Goal: Transaction & Acquisition: Purchase product/service

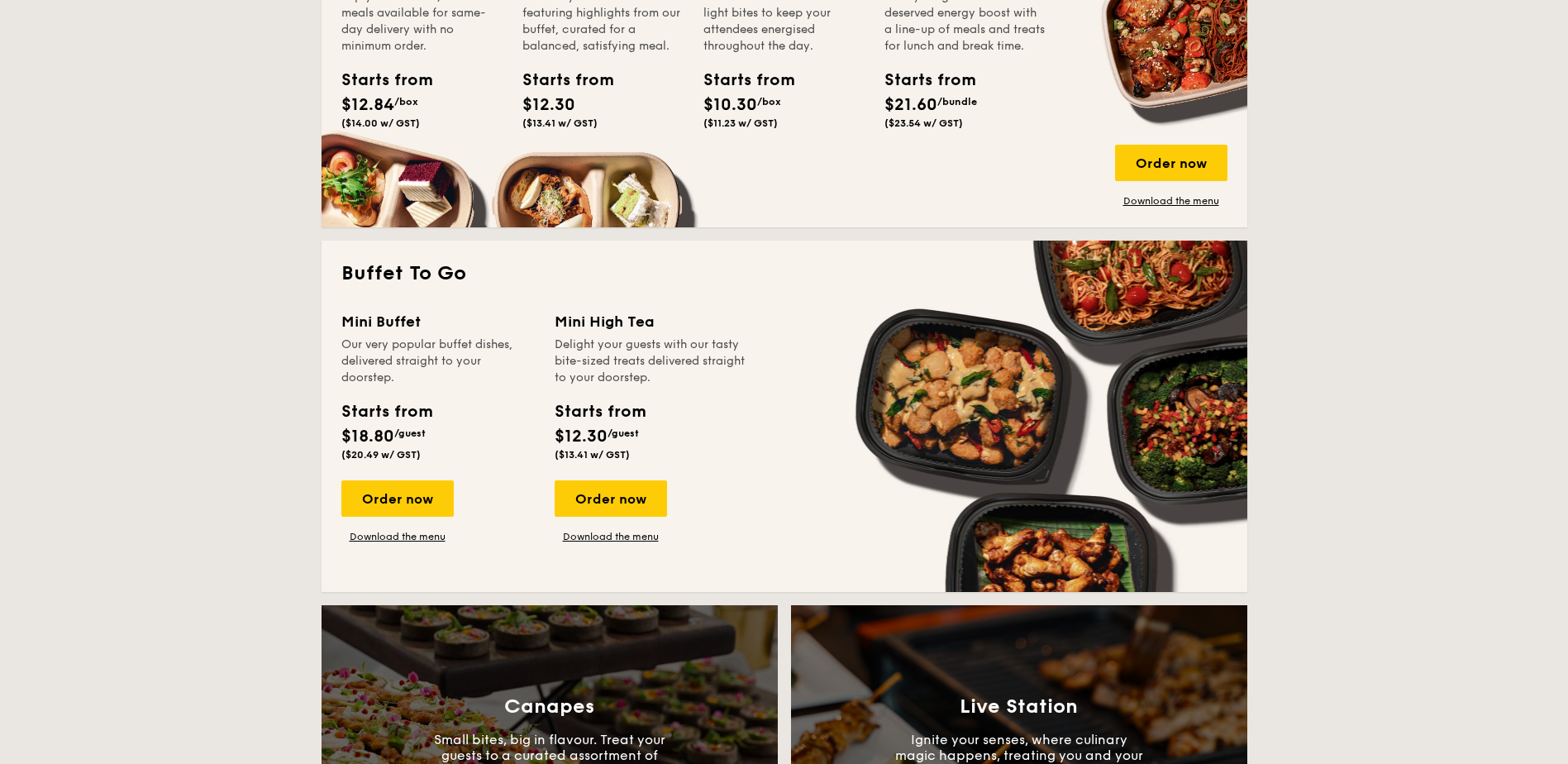
scroll to position [1240, 0]
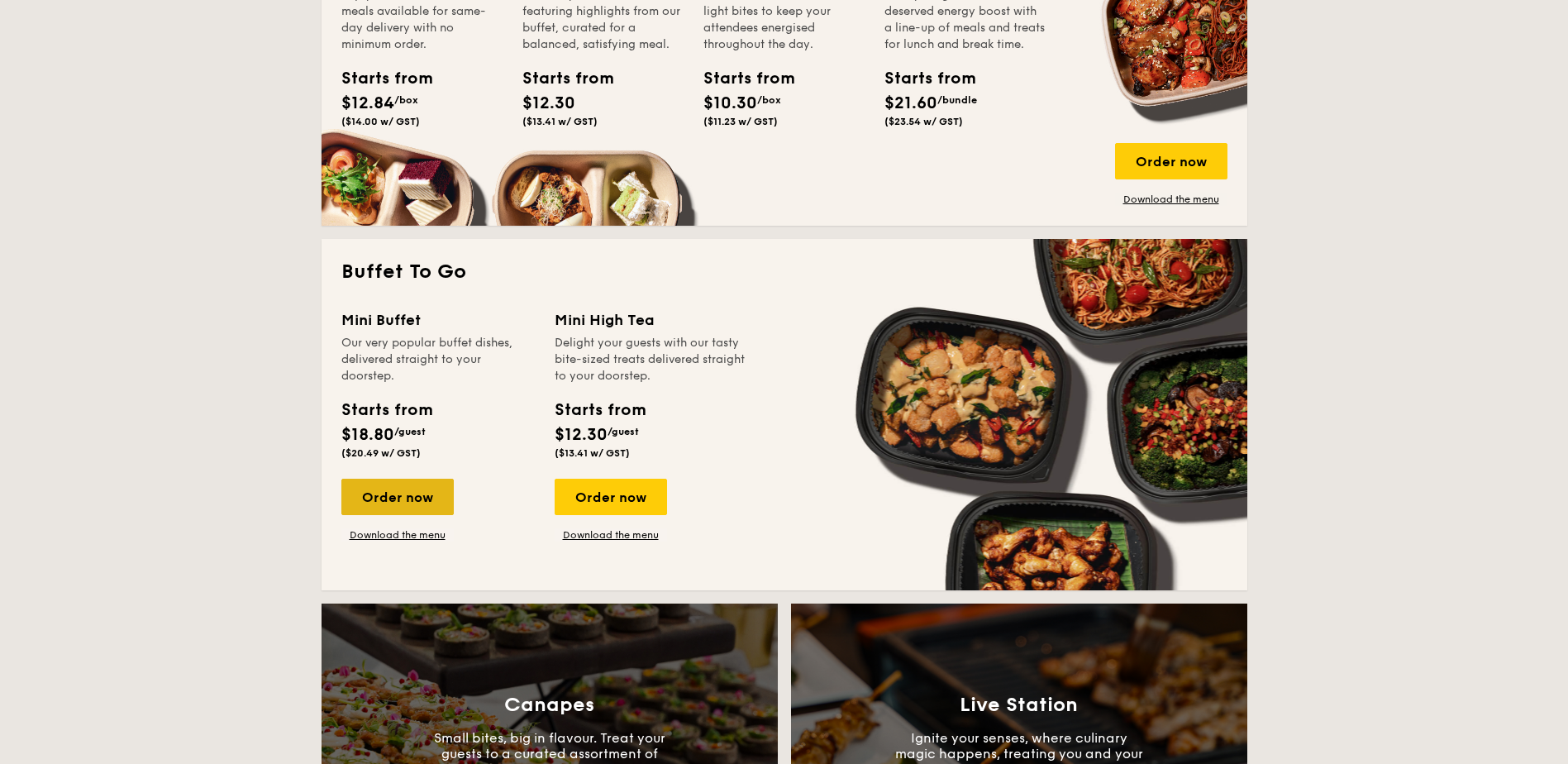
click at [406, 485] on div "Order now" at bounding box center [398, 496] width 113 height 36
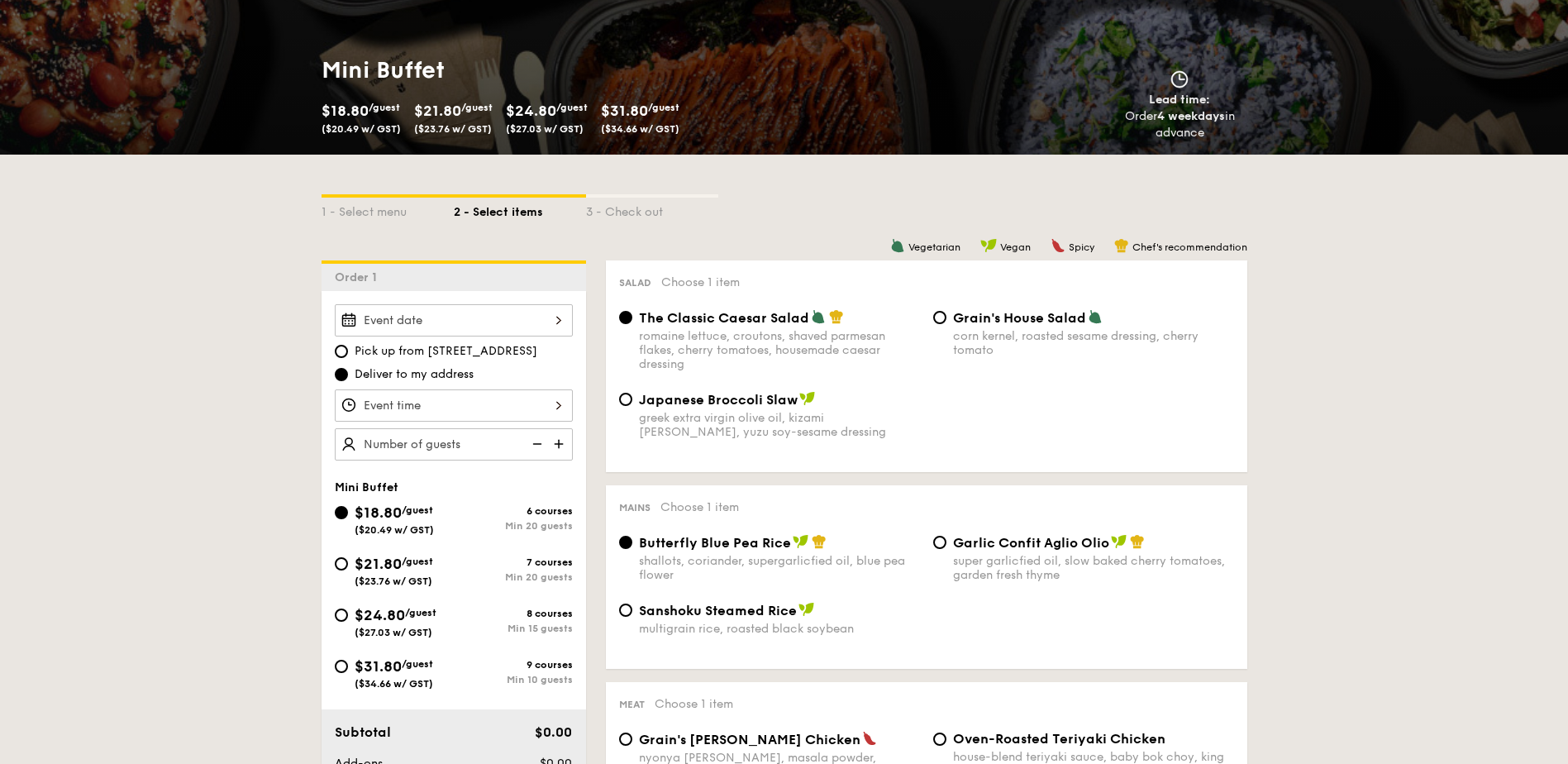
scroll to position [248, 0]
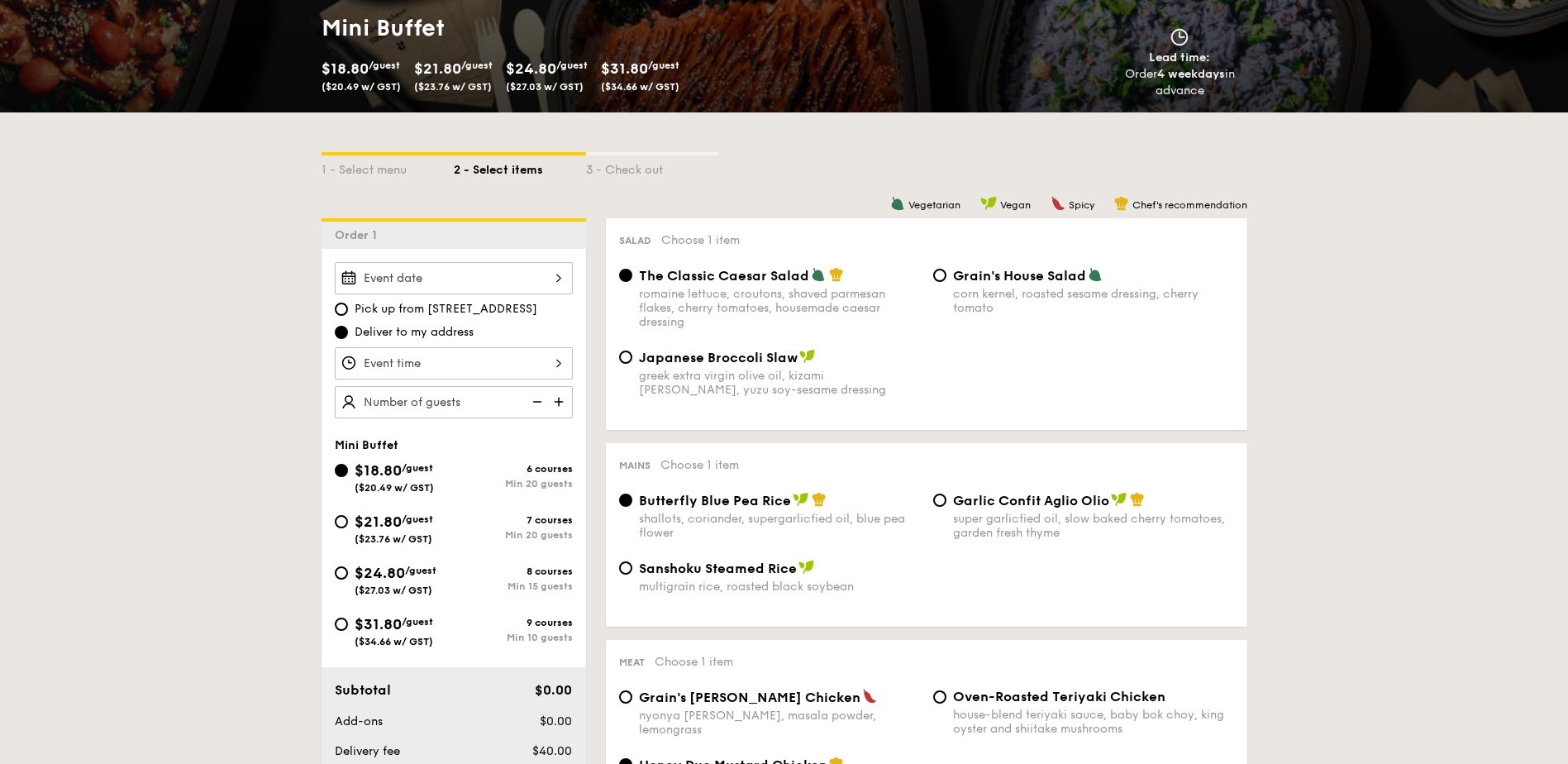
click at [437, 288] on input "Smoked Mesquite Whole Chicken brined in our in-house blend of herbs and spices,…" at bounding box center [453, 278] width 238 height 32
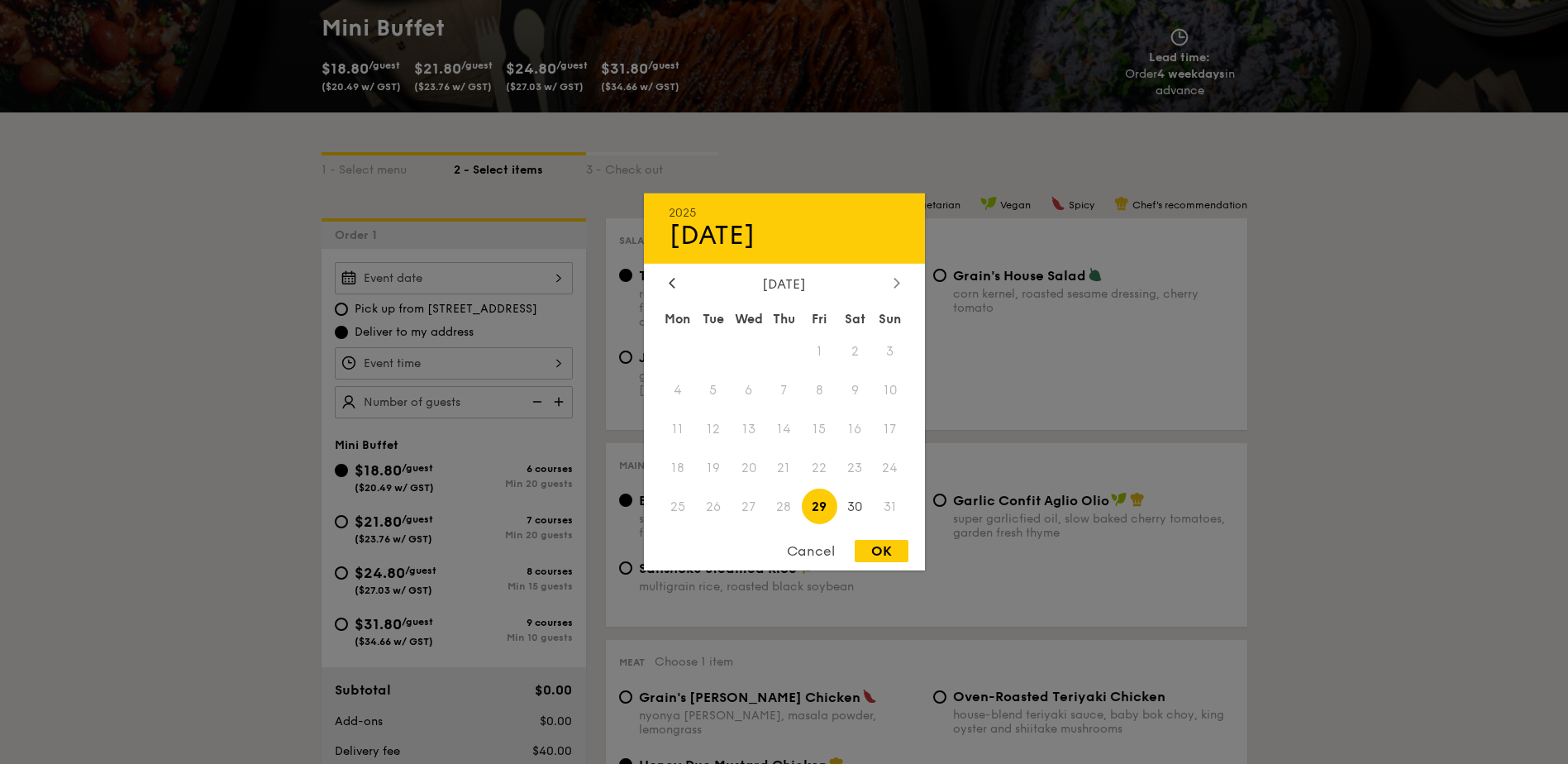
click at [894, 283] on icon at bounding box center [896, 282] width 6 height 11
click at [852, 357] on span "6" at bounding box center [855, 351] width 35 height 35
click at [888, 547] on div "OK" at bounding box center [881, 550] width 54 height 22
type input "[DATE]"
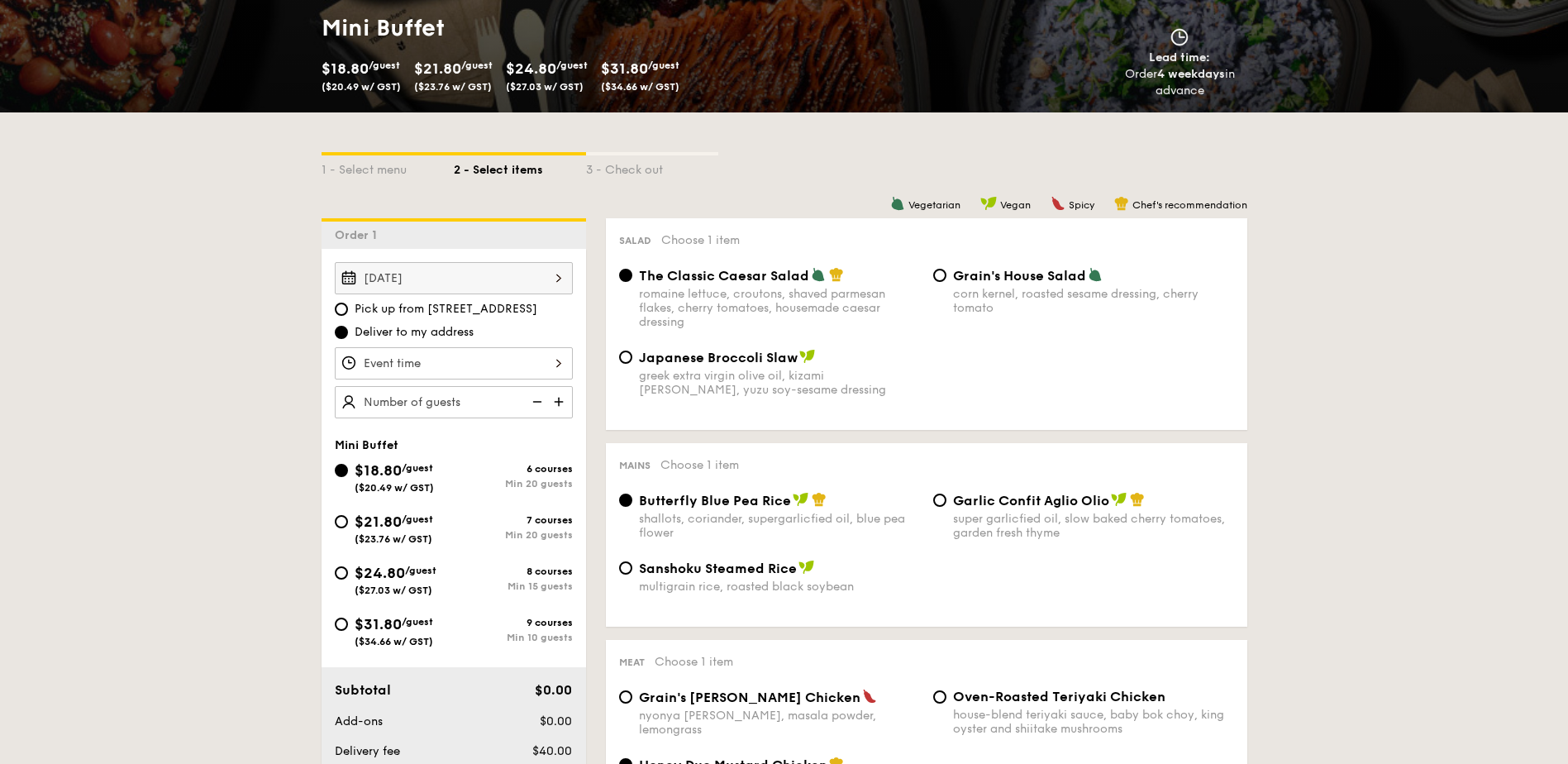
click at [494, 358] on input "Smoked Mesquite Whole Chicken brined in our in-house blend of herbs and spices,…" at bounding box center [453, 363] width 238 height 32
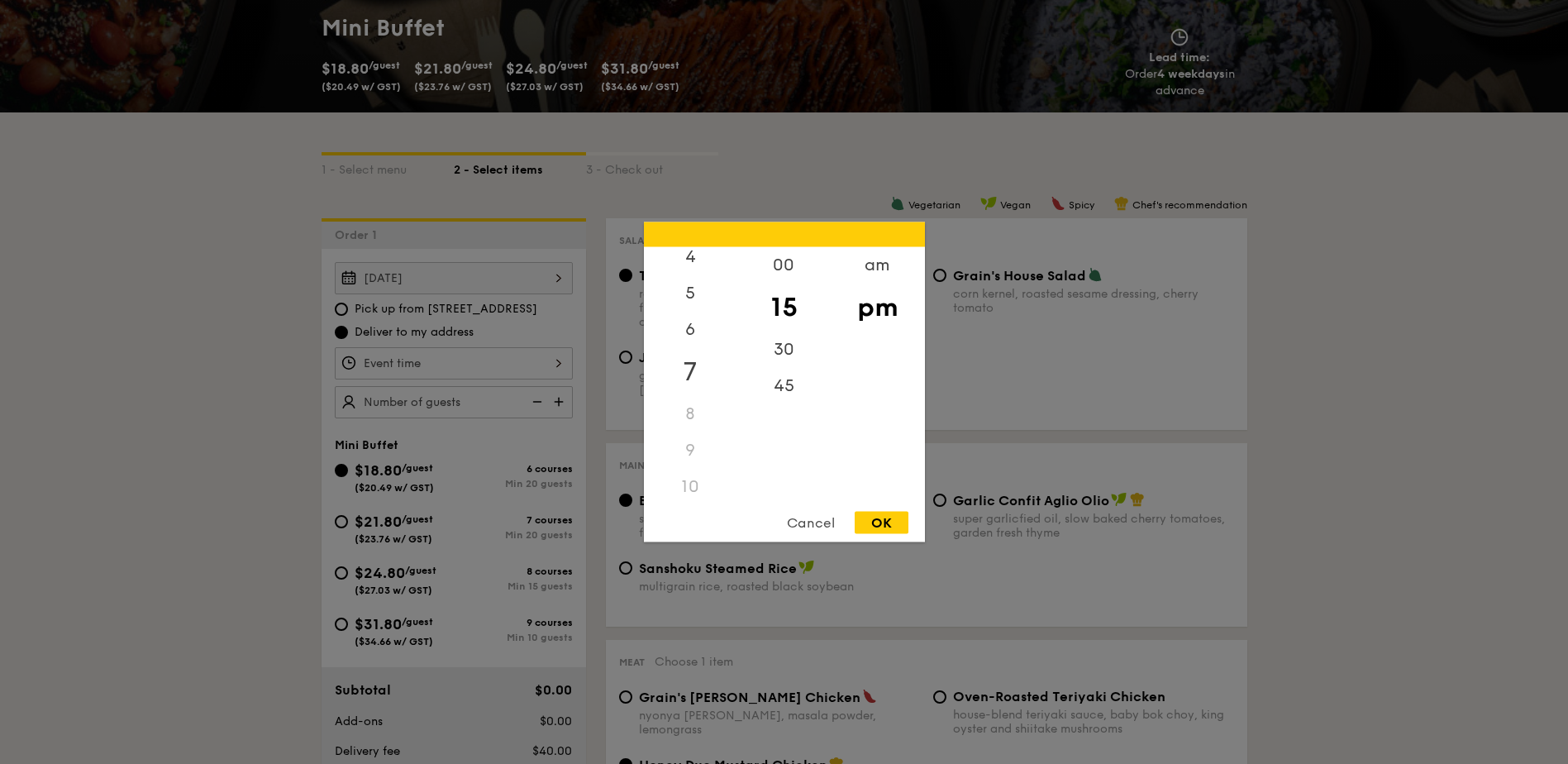
click at [686, 369] on div "7" at bounding box center [690, 372] width 93 height 48
click at [775, 351] on div "30" at bounding box center [784, 356] width 93 height 48
click at [878, 515] on div "OK" at bounding box center [881, 523] width 54 height 22
type input "7:30PM"
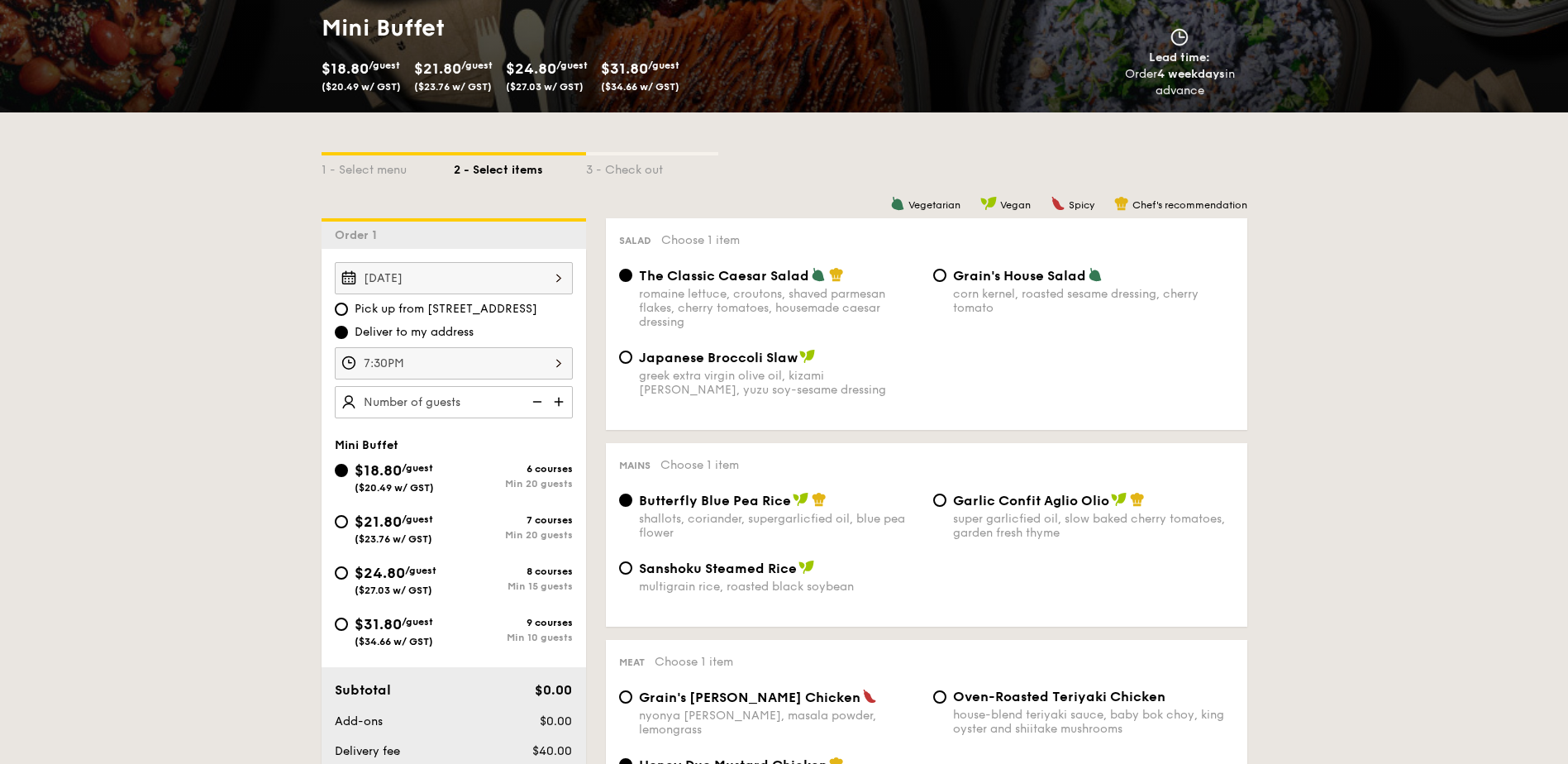
click at [558, 406] on img at bounding box center [561, 401] width 25 height 31
type input "20 guests"
click at [337, 520] on input "$21.80 /guest ($23.76 w/ GST) 7 courses Min 20 guests" at bounding box center [341, 521] width 13 height 13
radio input "true"
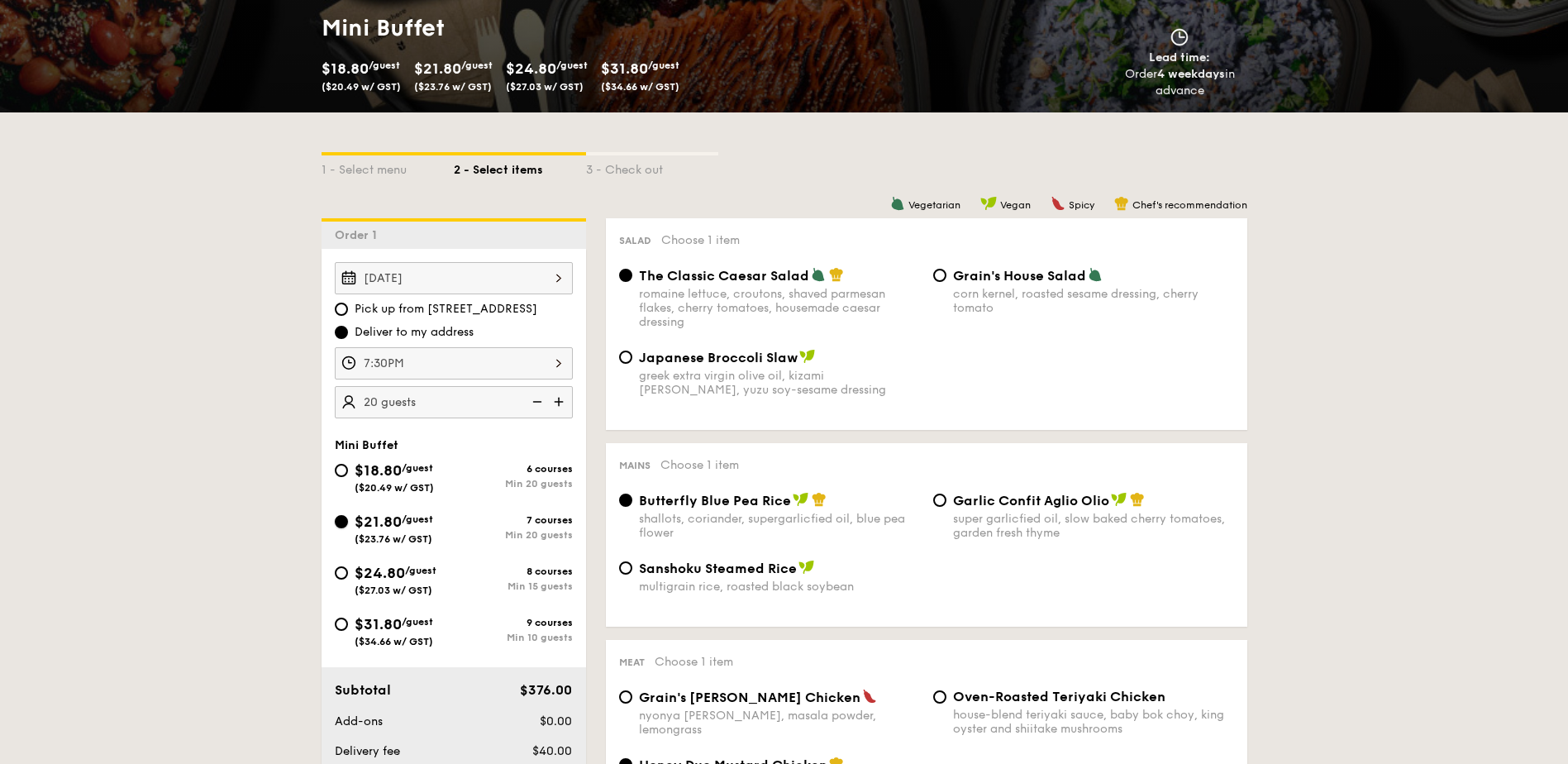
radio input "true"
radio input "false"
radio input "true"
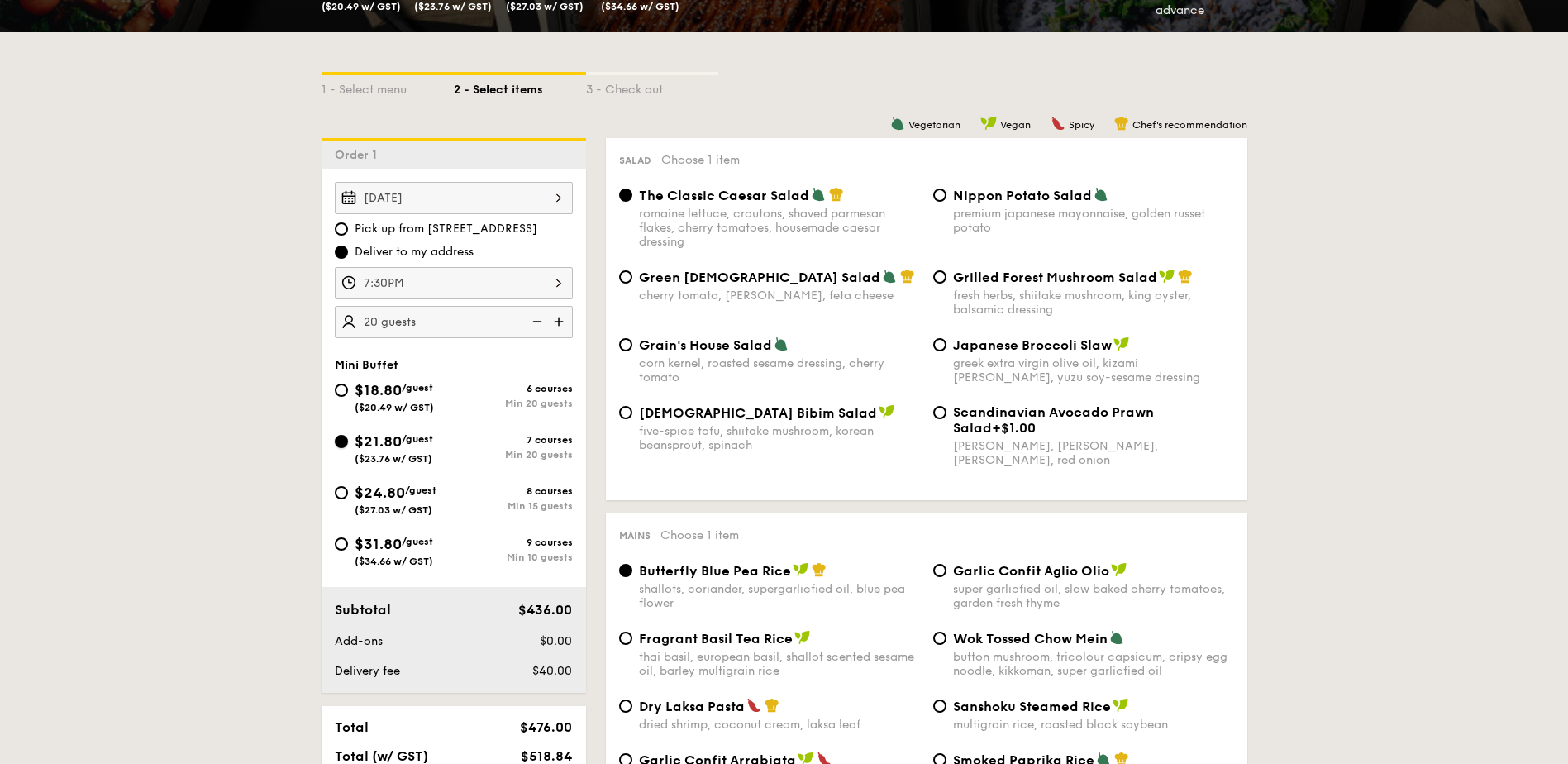
scroll to position [331, 0]
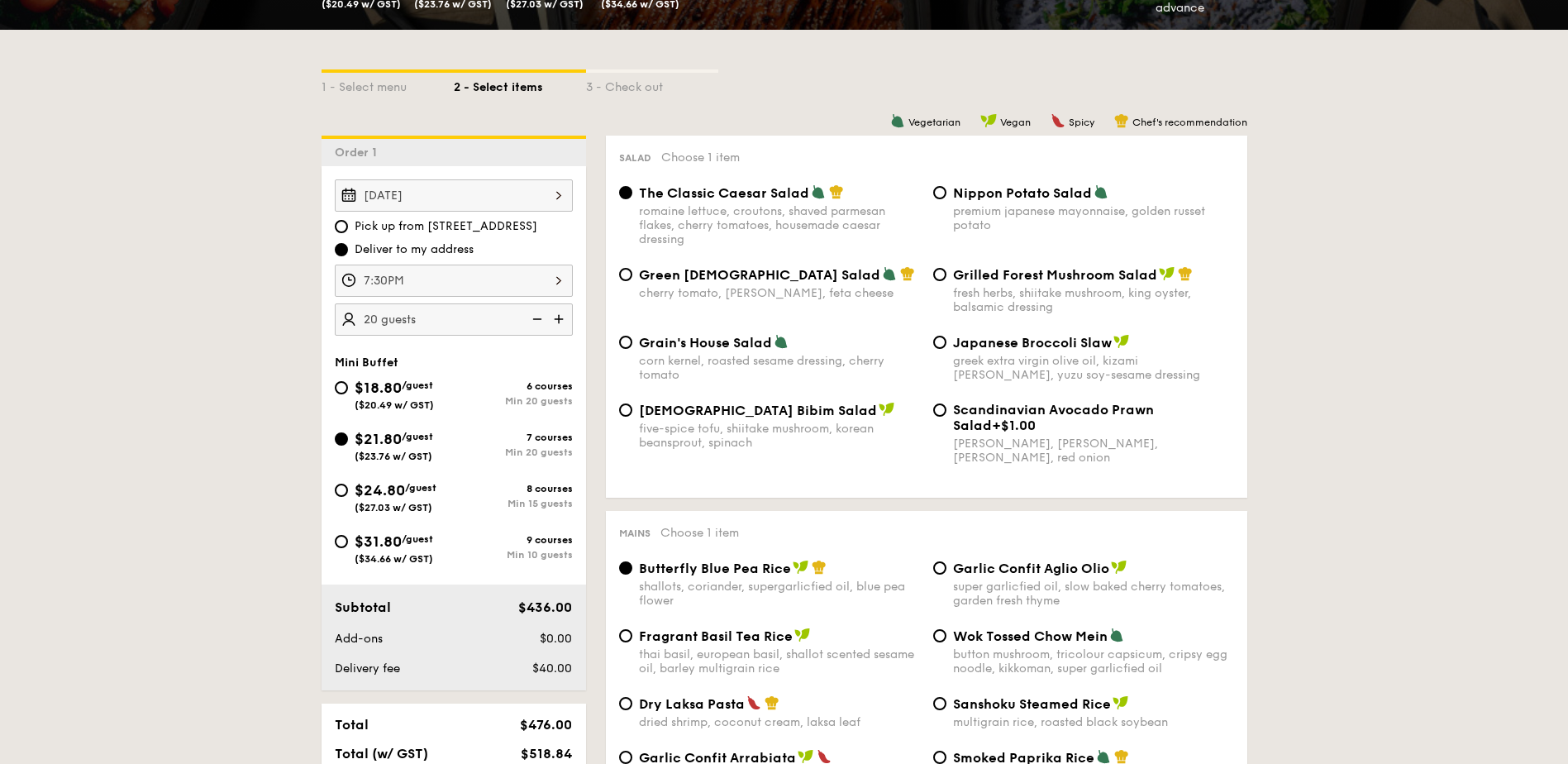
click at [665, 421] on div "Korean Bibim Salad five-spice tofu, shiitake mushroom, korean beansprout, spina…" at bounding box center [779, 426] width 281 height 48
click at [633, 417] on input "Korean Bibim Salad five-spice tofu, shiitake mushroom, korean beansprout, spina…" at bounding box center [626, 410] width 13 height 13
radio input "true"
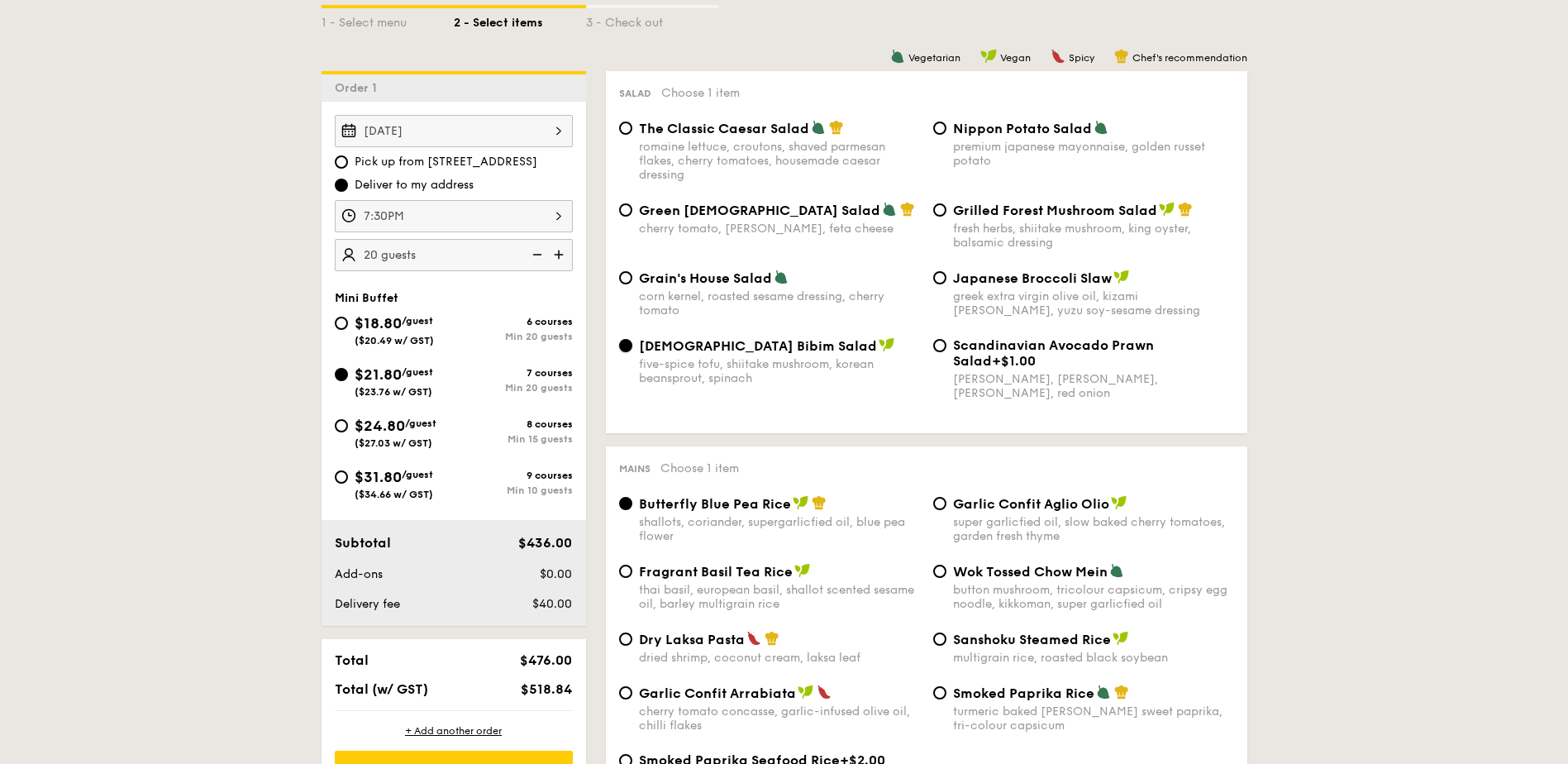
scroll to position [496, 0]
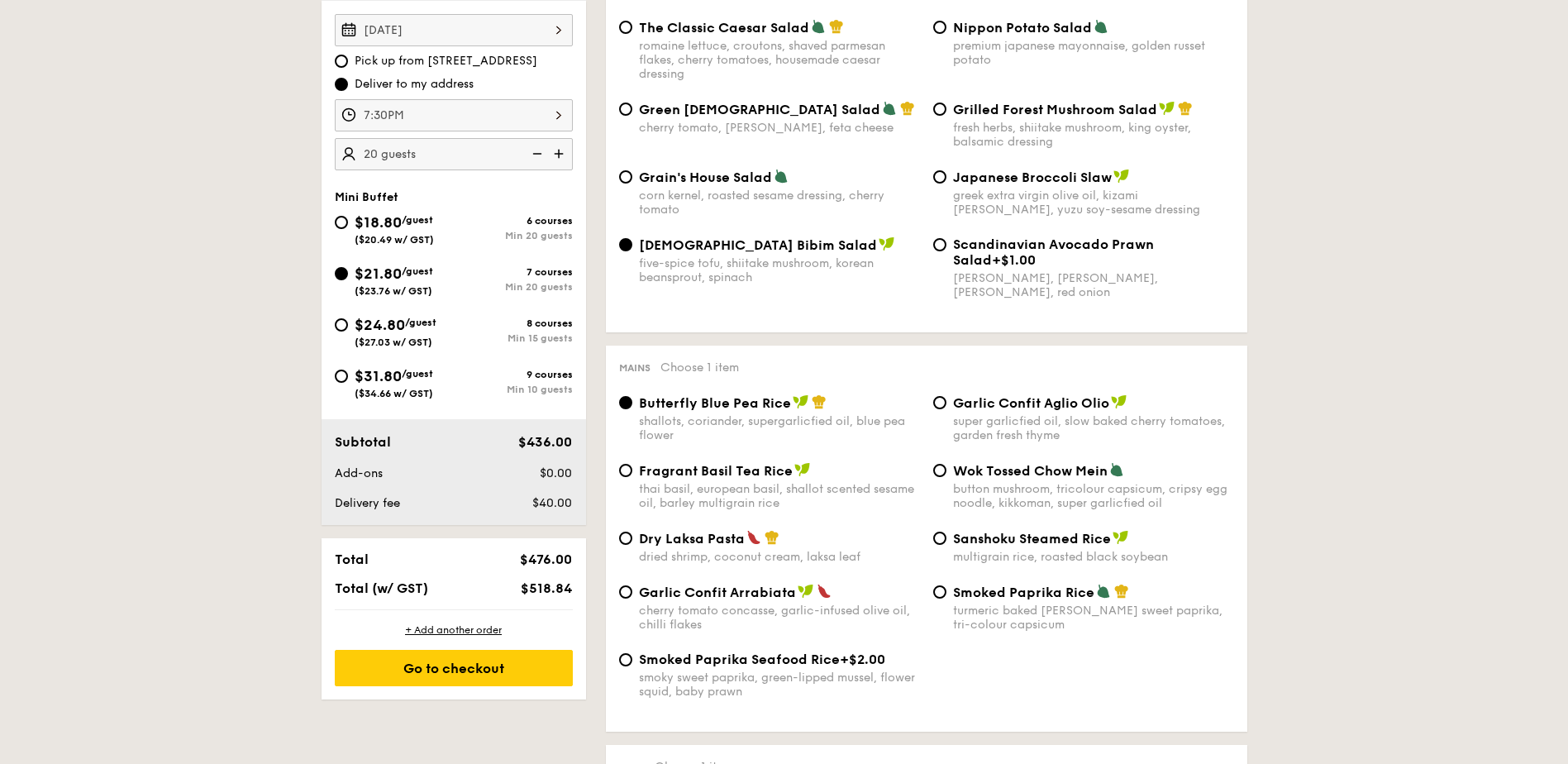
click at [1059, 407] on span "Garlic Confit Aglio Olio" at bounding box center [1031, 403] width 156 height 16
click at [947, 407] on input "Garlic Confit Aglio Olio super garlicfied oil, slow baked cherry tomatoes, gard…" at bounding box center [940, 402] width 13 height 13
radio input "true"
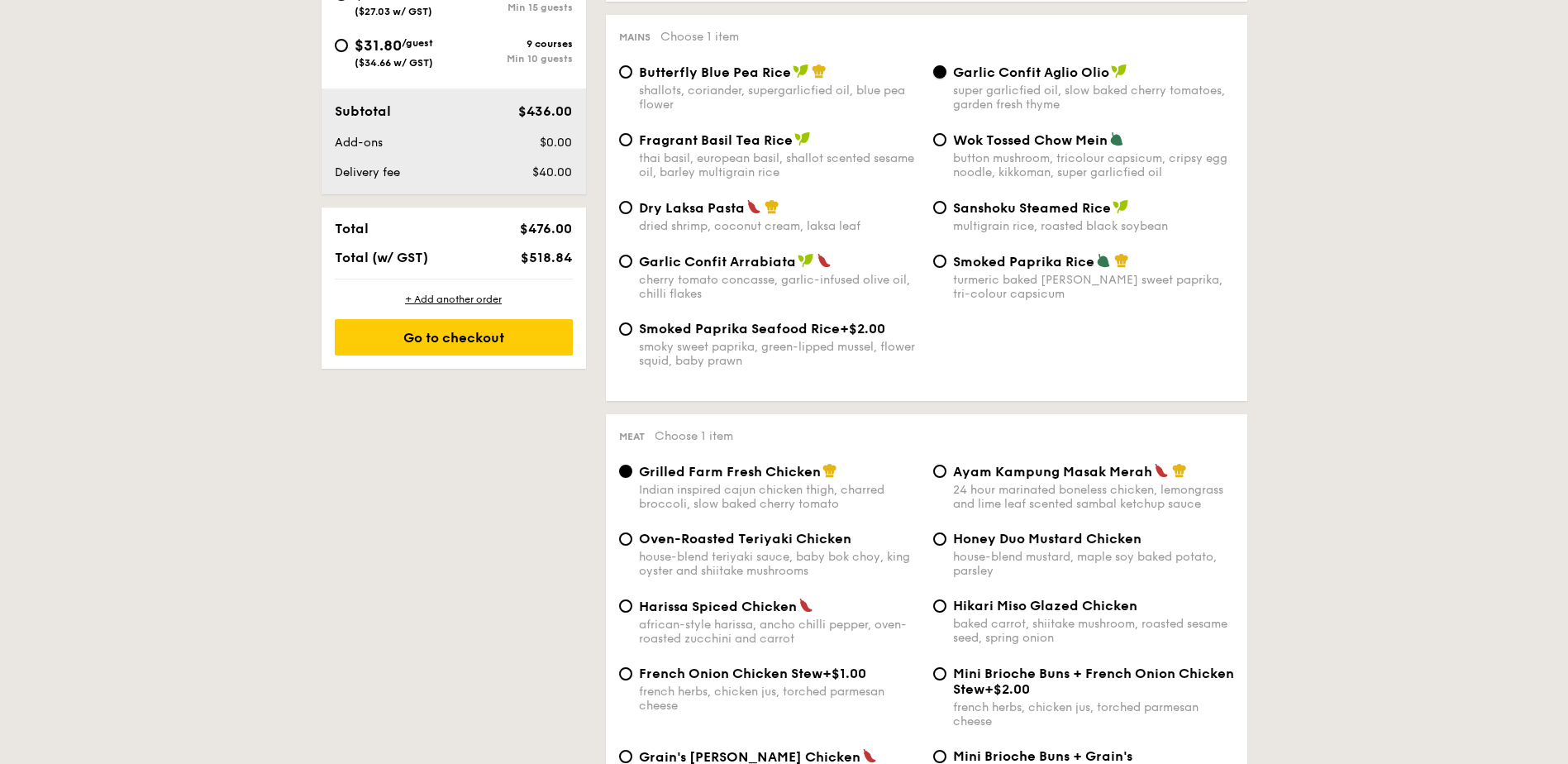
scroll to position [992, 0]
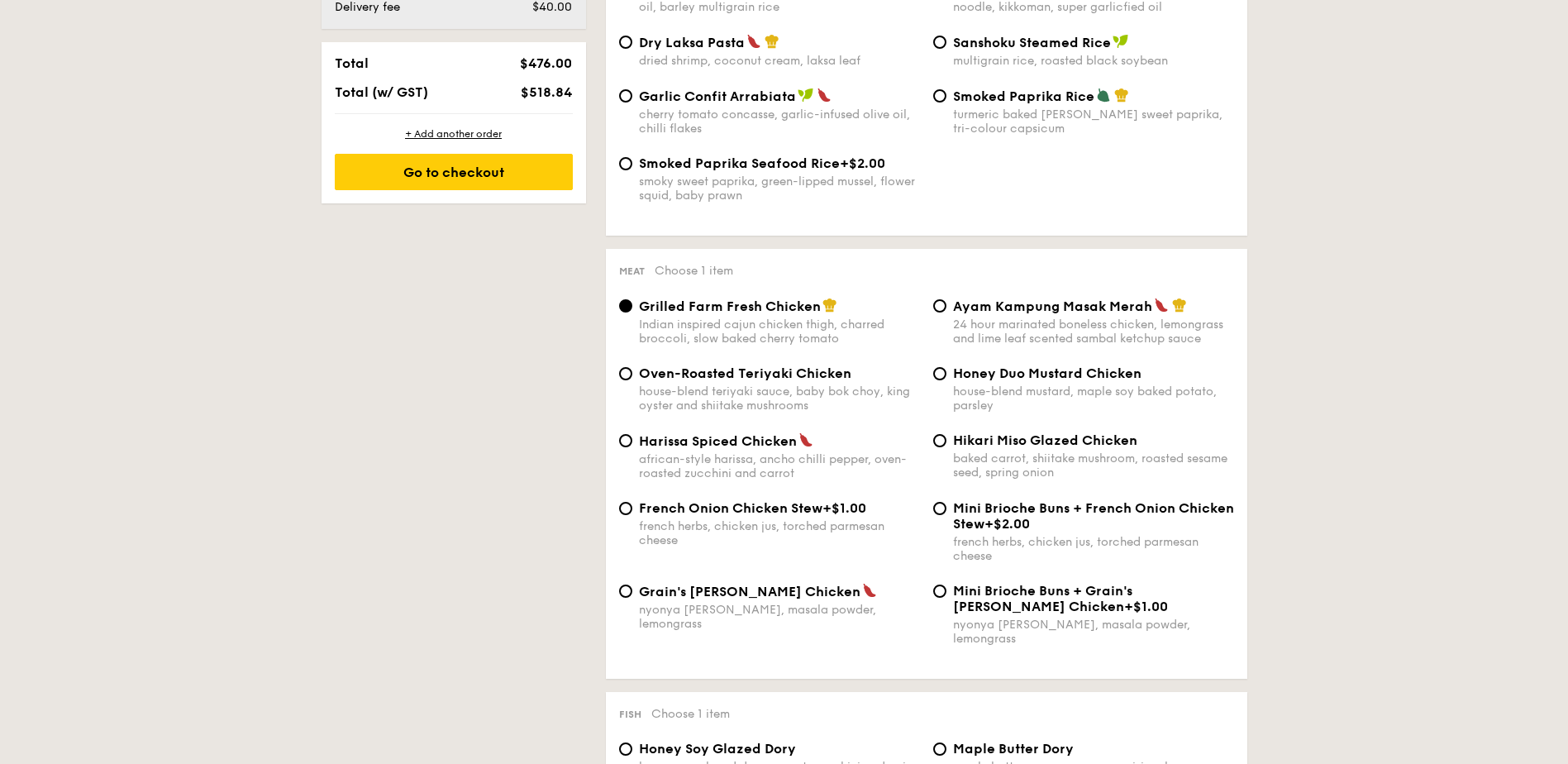
click at [1033, 319] on div "24 hour marinated boneless chicken, lemongrass and lime leaf scented sambal ket…" at bounding box center [1093, 332] width 281 height 28
click at [947, 312] on input "Ayam Kampung Masak Merah 24 hour marinated boneless chicken, lemongrass and lim…" at bounding box center [940, 305] width 13 height 13
radio input "true"
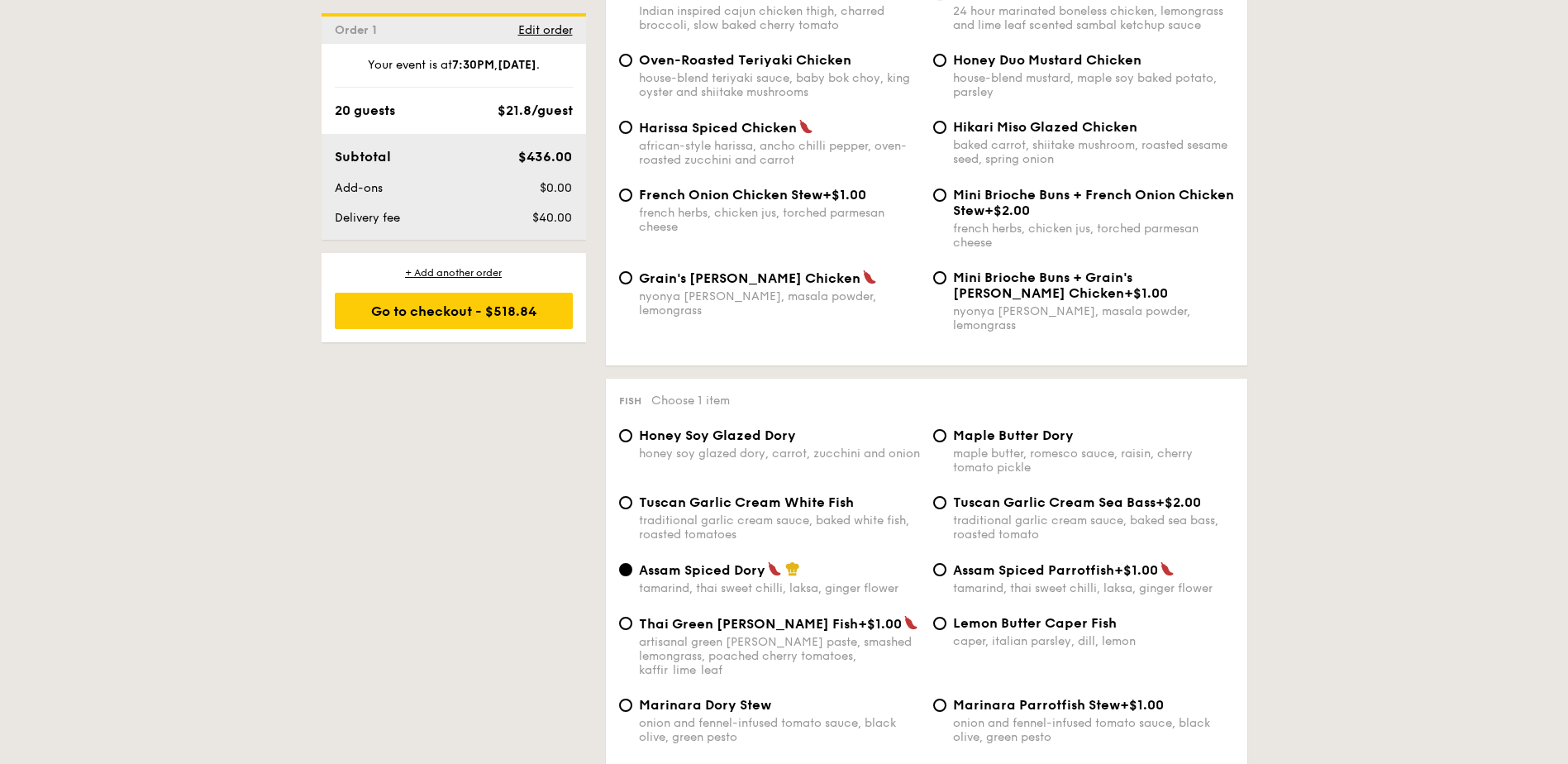
scroll to position [1323, 0]
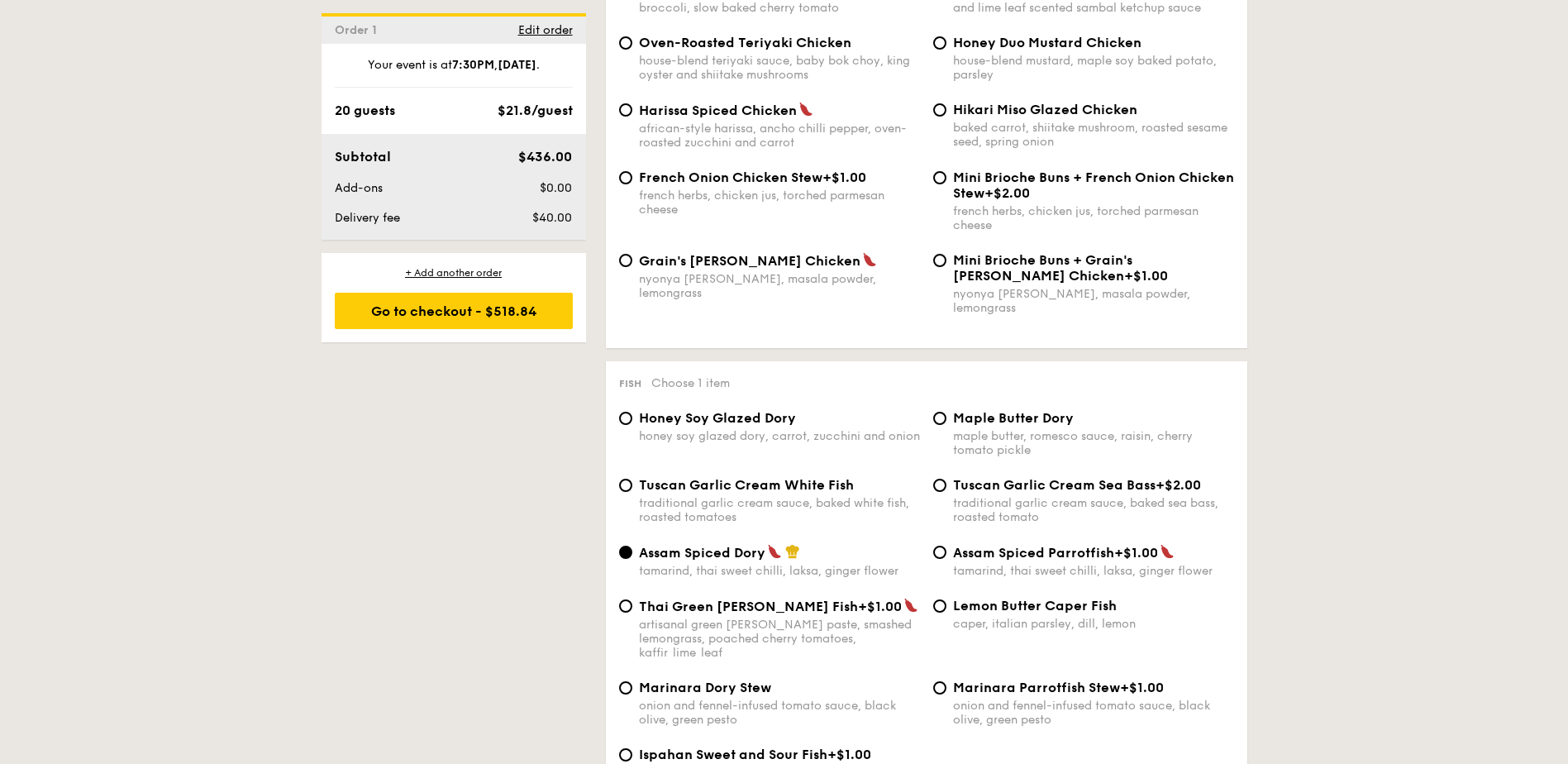
click at [780, 496] on div "traditional garlic cream sauce, baked white fish, roasted tomatoes" at bounding box center [779, 510] width 281 height 28
click at [633, 488] on input "Tuscan Garlic Cream White Fish traditional garlic cream sauce, baked white fish…" at bounding box center [626, 484] width 13 height 13
radio input "true"
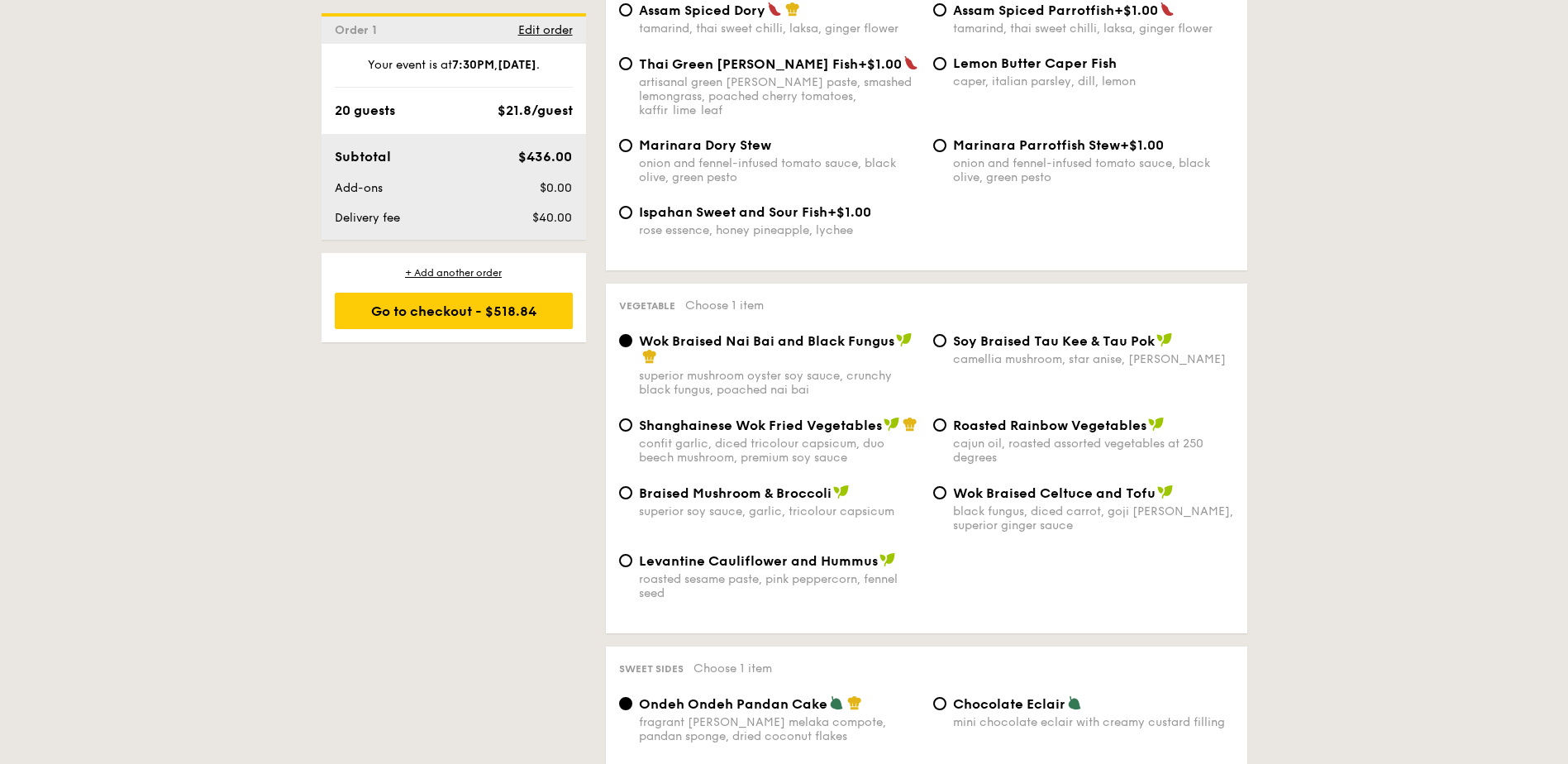
scroll to position [1902, 0]
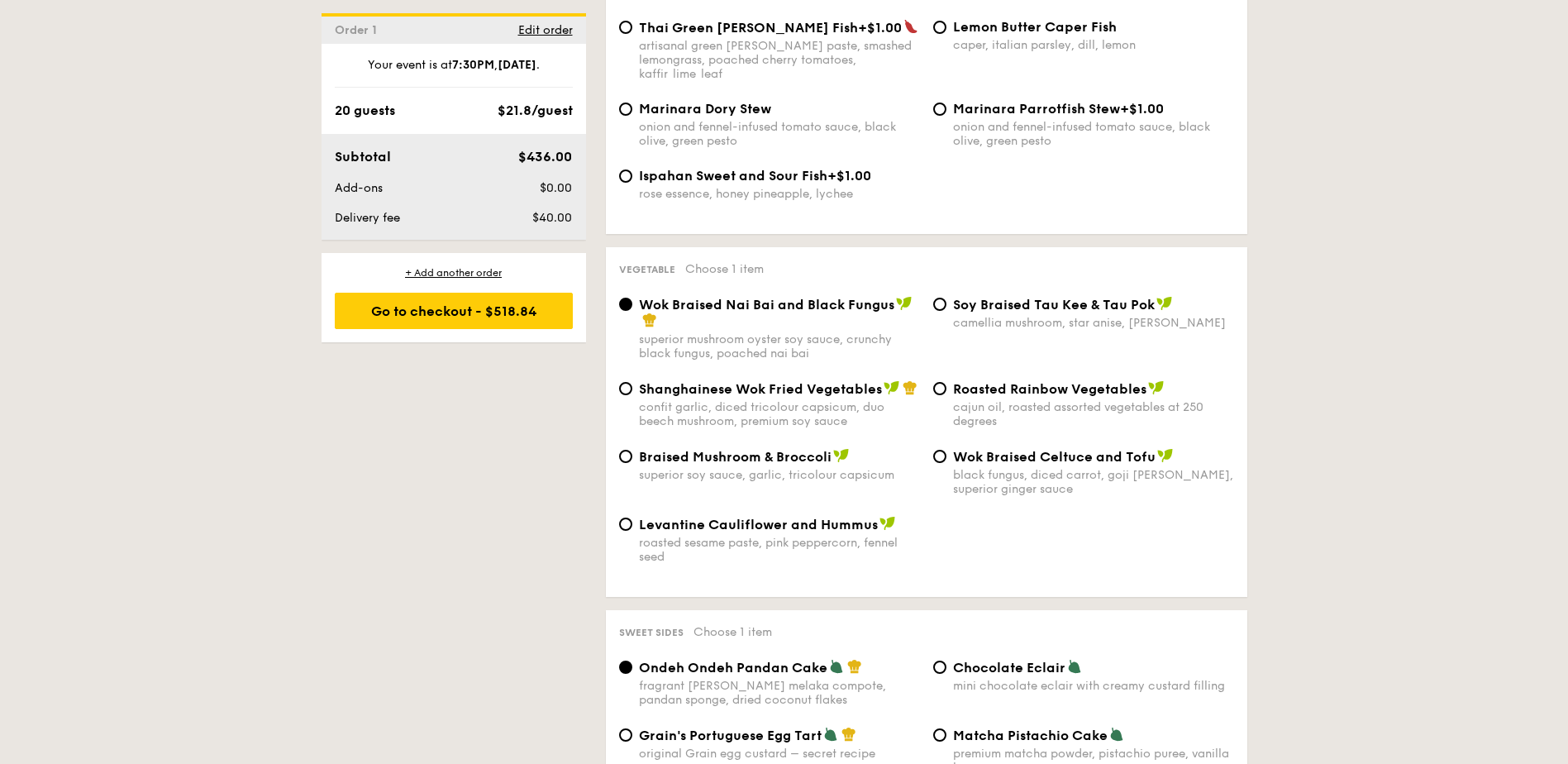
click at [786, 516] on span "Levantine Cauliflower and Hummus" at bounding box center [758, 524] width 239 height 16
click at [633, 517] on input "Levantine Cauliflower and Hummus roasted sesame paste, pink peppercorn, fennel …" at bounding box center [626, 524] width 13 height 13
radio input "true"
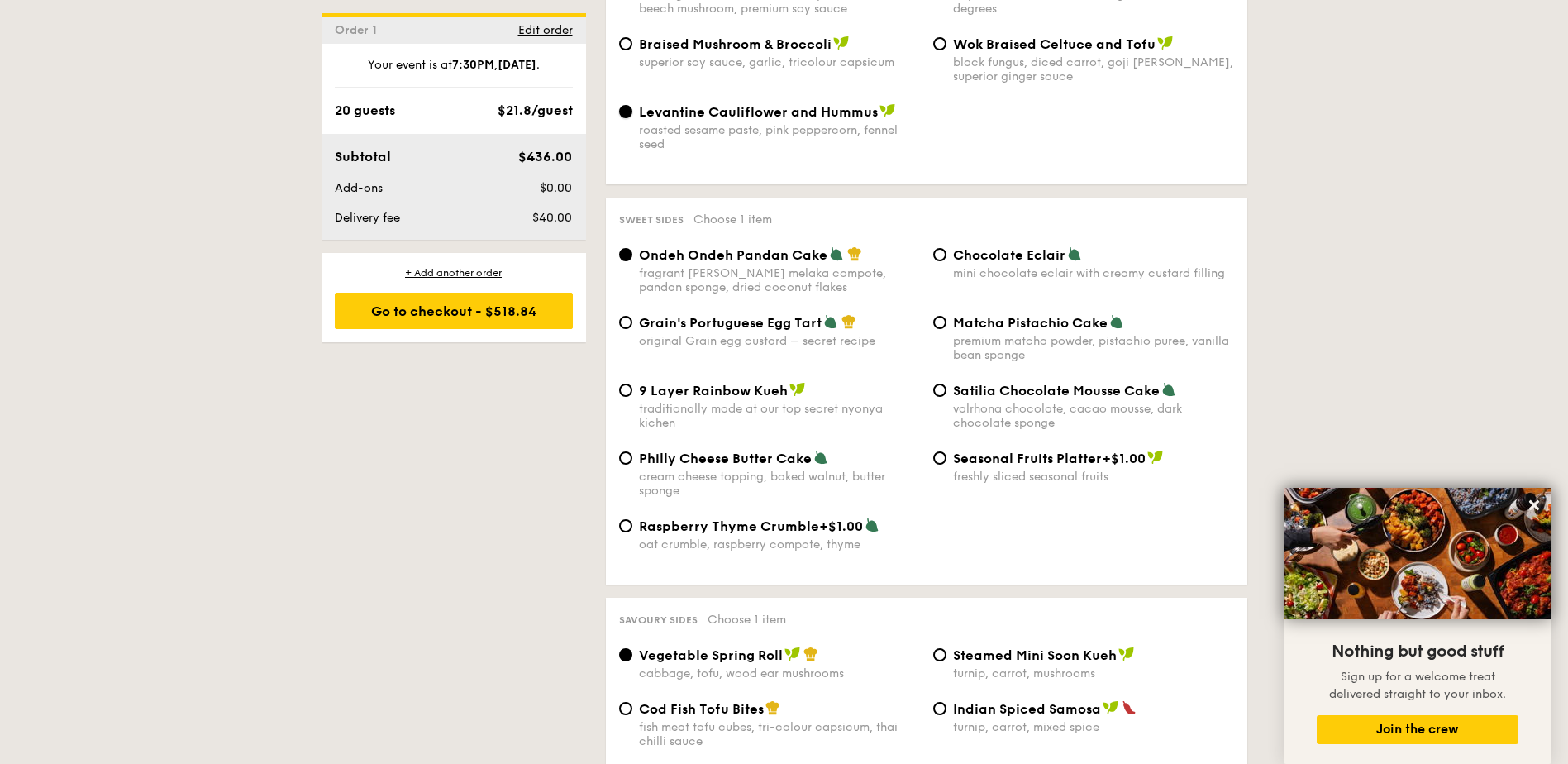
scroll to position [2479, 0]
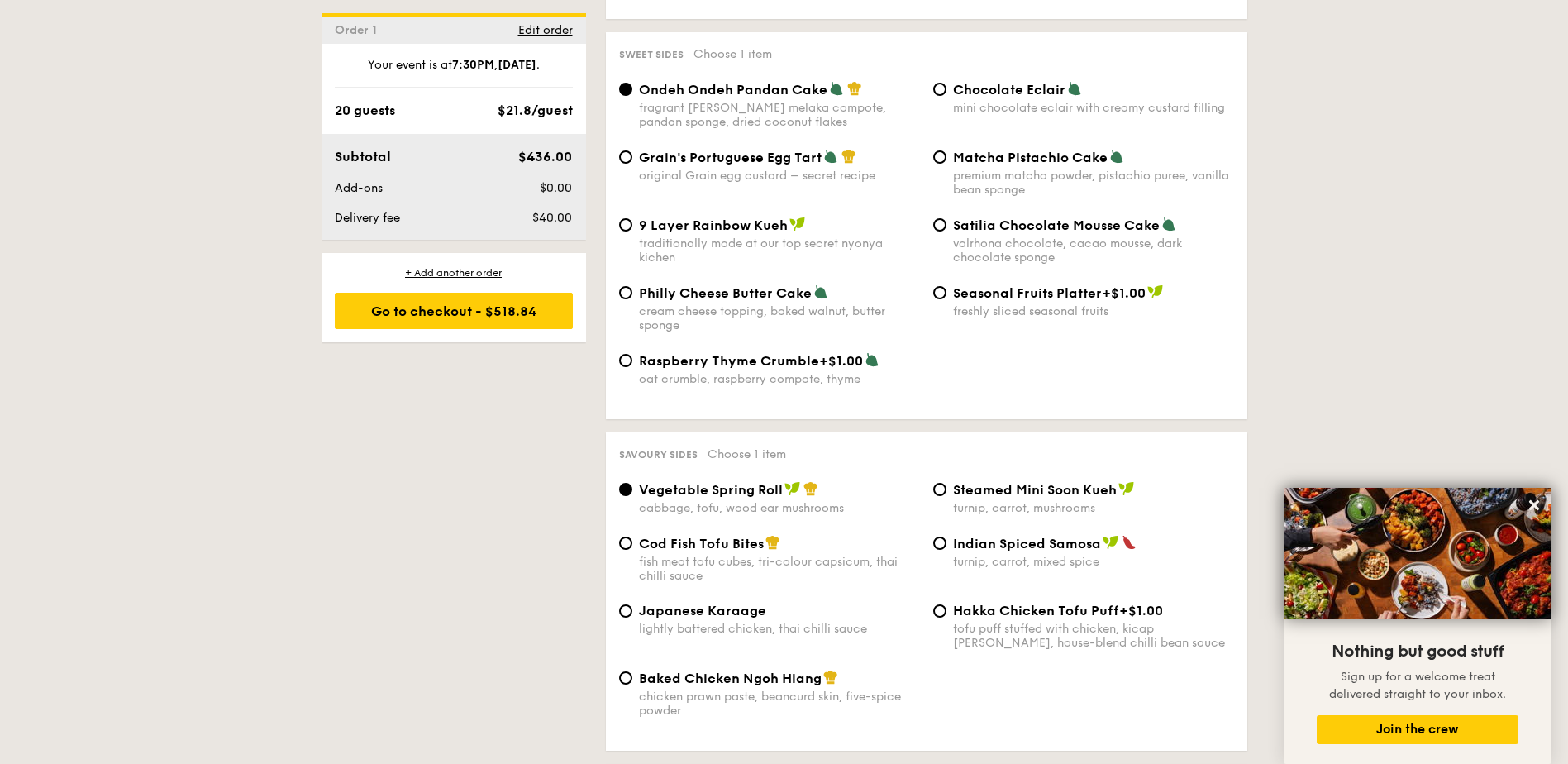
click at [737, 689] on div "chicken prawn paste, beancurd skin, five-spice powder" at bounding box center [779, 704] width 281 height 28
click at [633, 671] on input "Baked Chicken Ngoh Hiang chicken prawn paste, beancurd skin, five-spice powder" at bounding box center [626, 677] width 13 height 13
radio input "true"
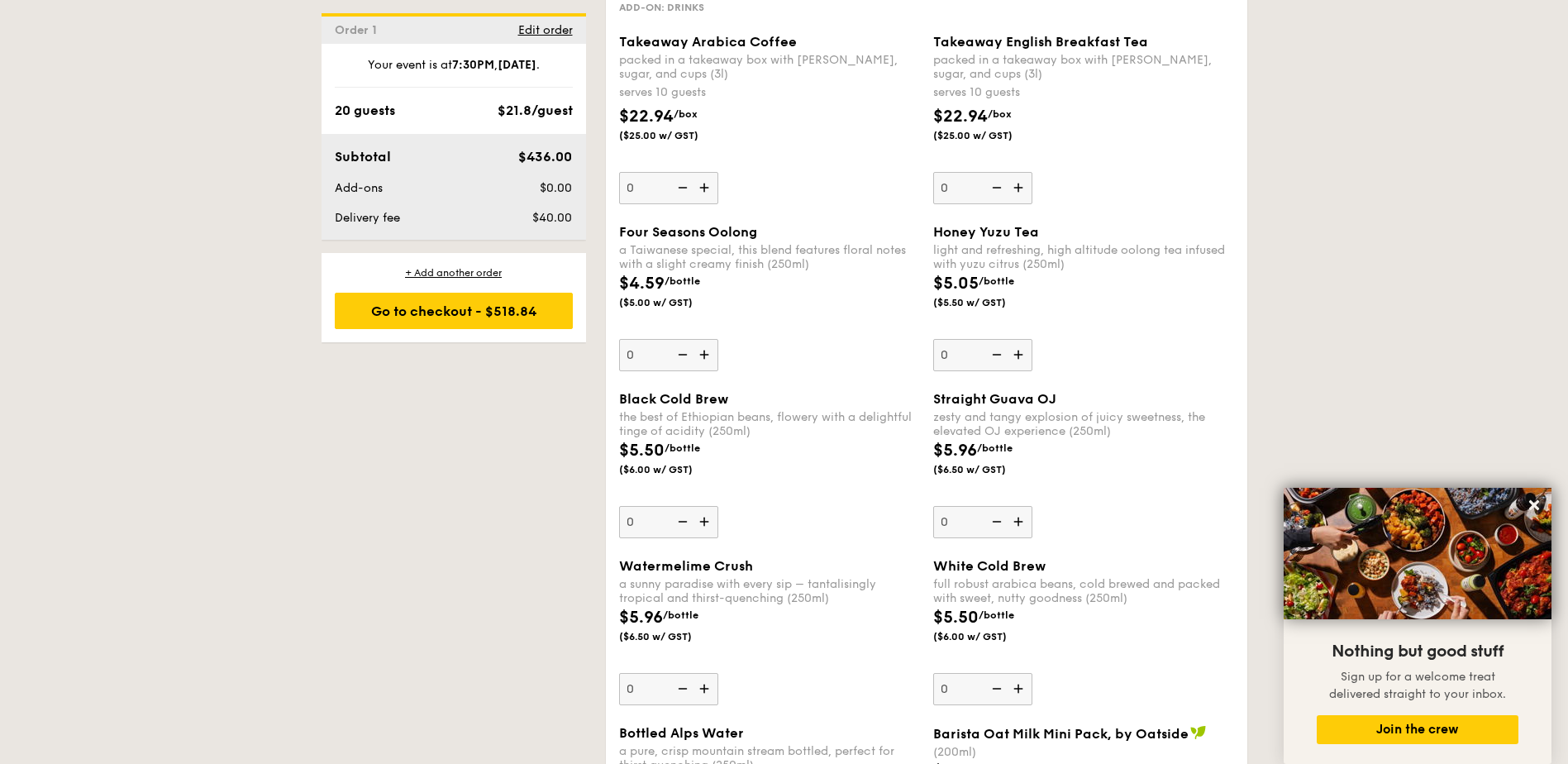
scroll to position [3968, 0]
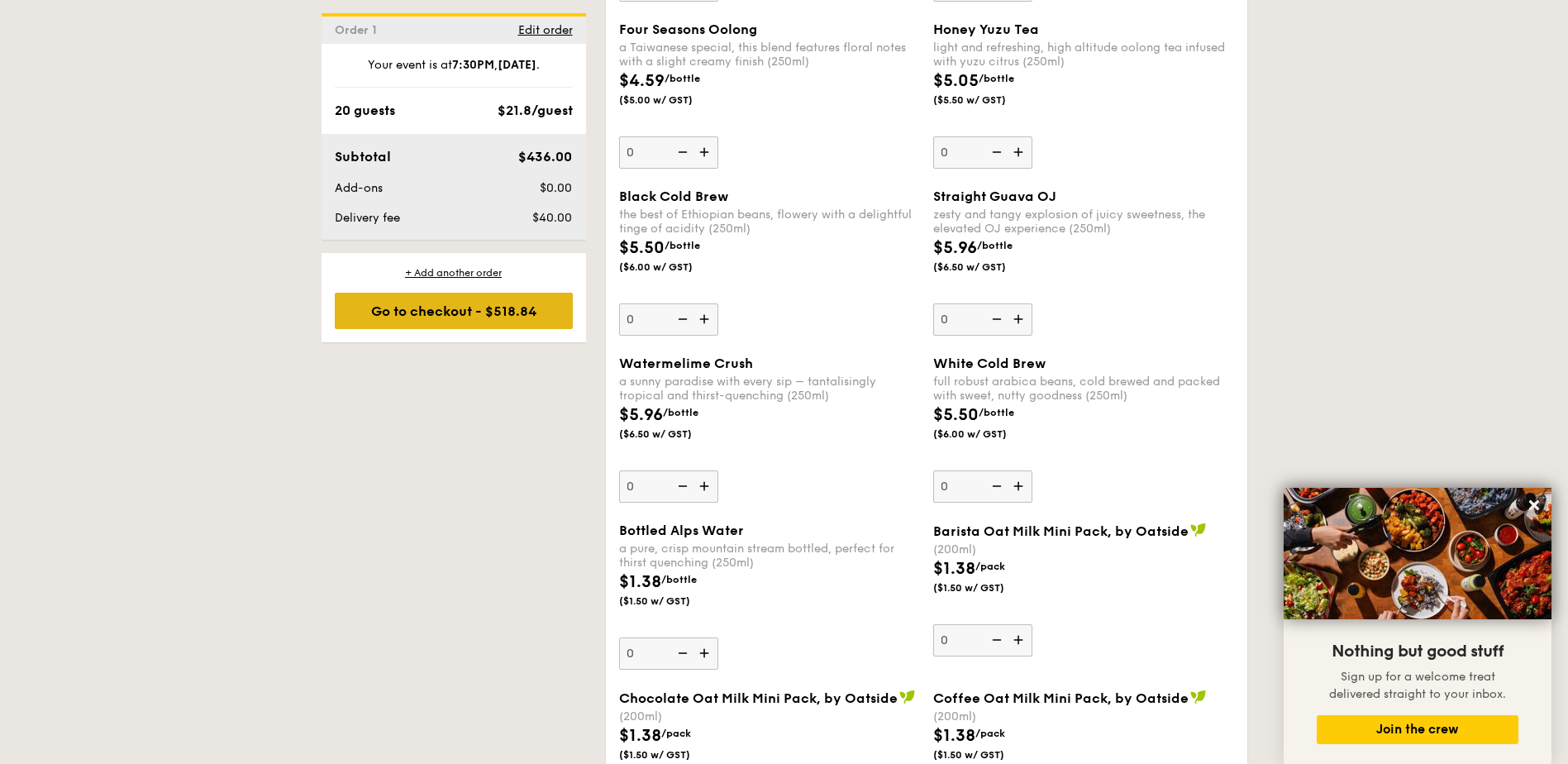
click at [493, 319] on div "Go to checkout - $518.84" at bounding box center [453, 311] width 238 height 36
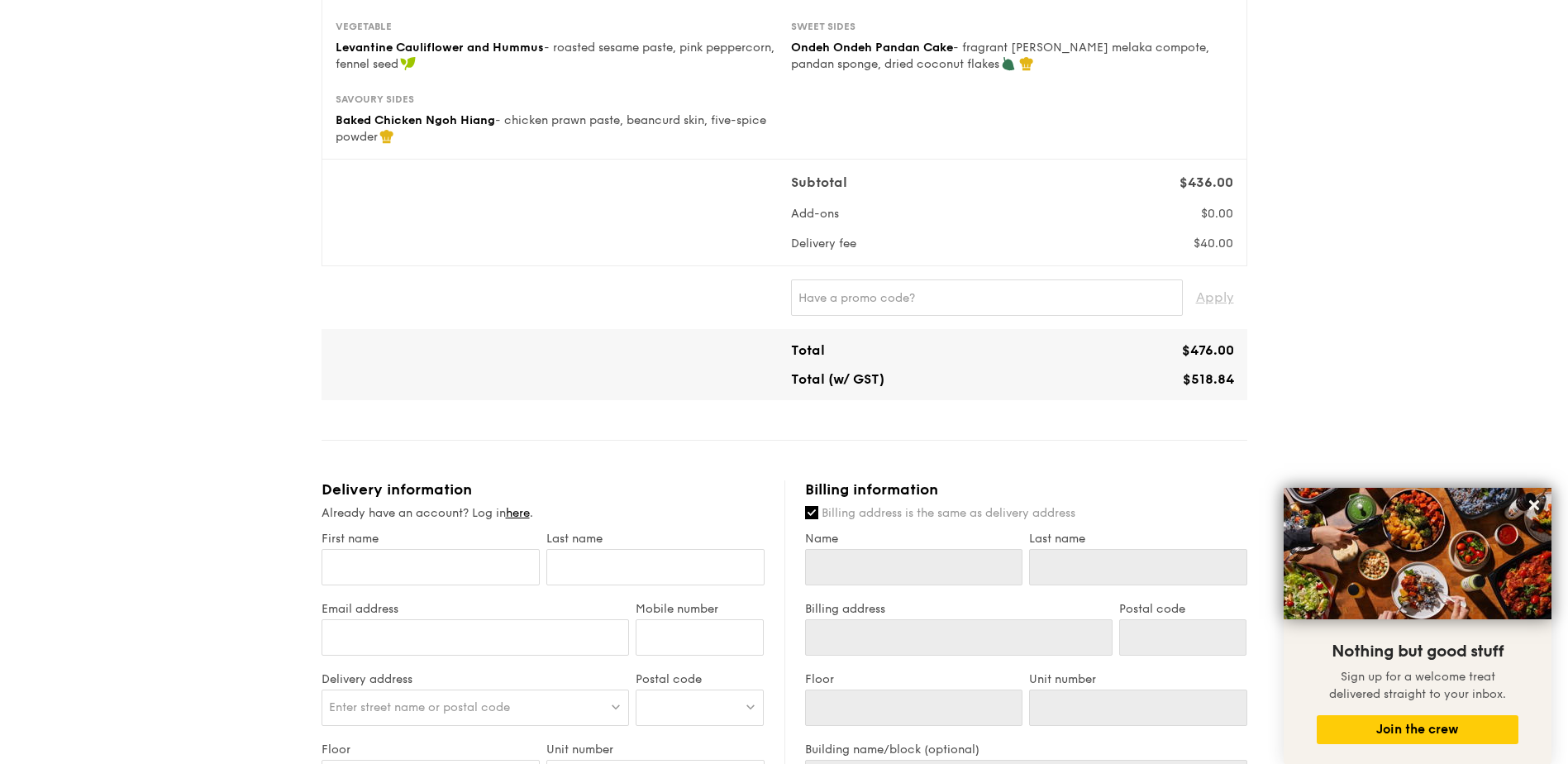
scroll to position [414, 0]
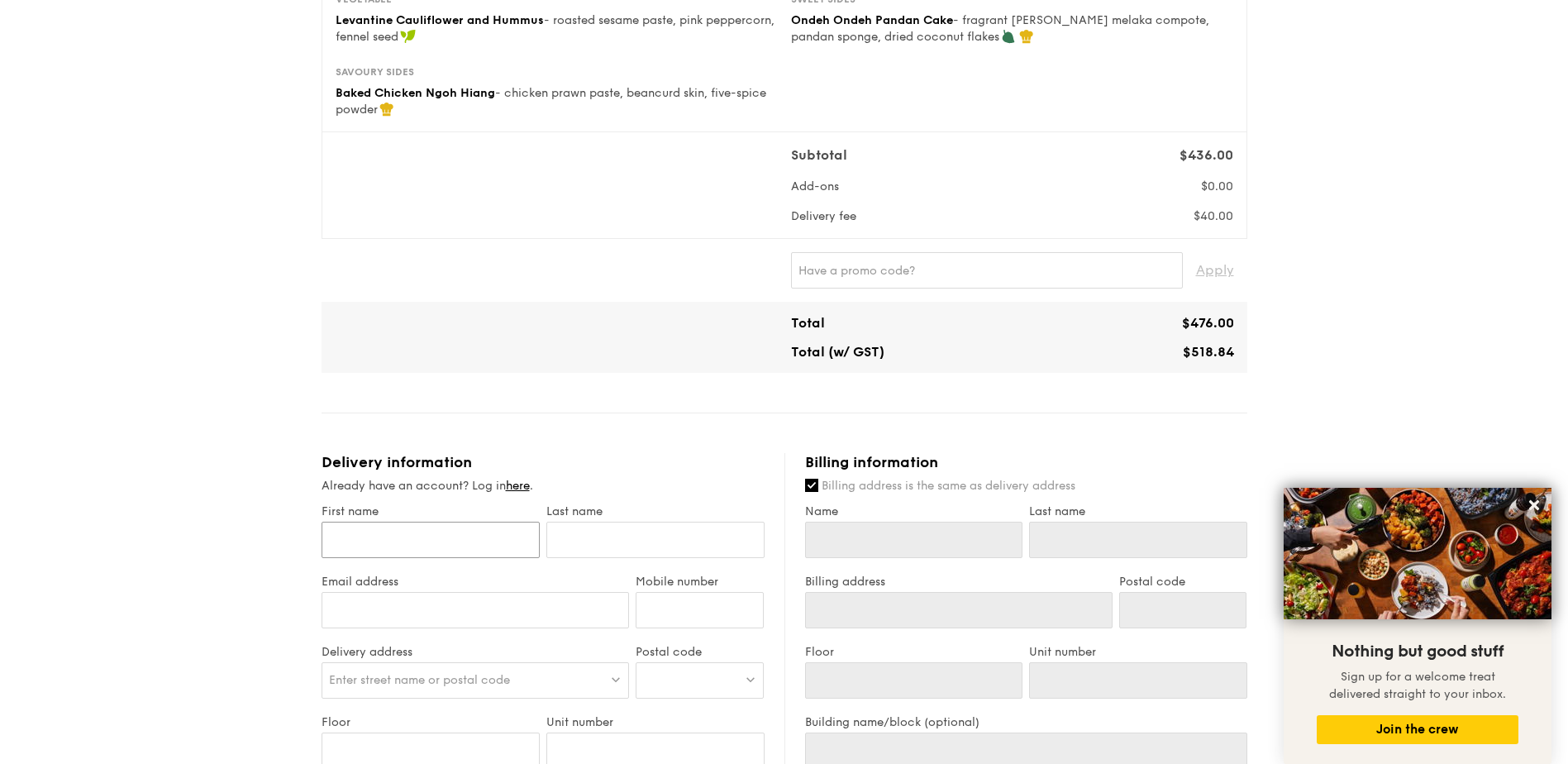
click at [357, 544] on input "First name" at bounding box center [430, 540] width 218 height 36
type input "S"
type input "Sh"
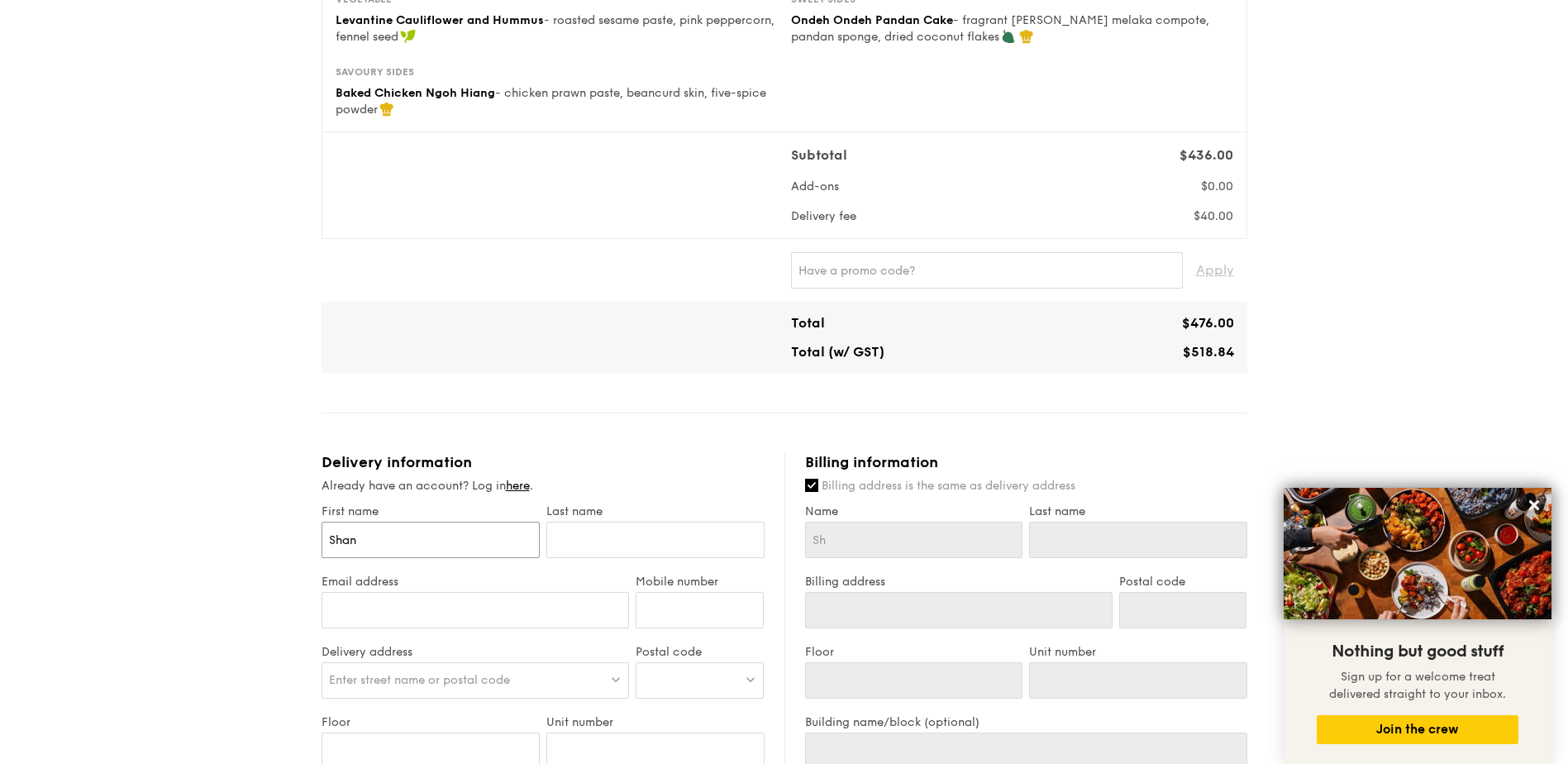
type input "[PERSON_NAME]"
type input "C"
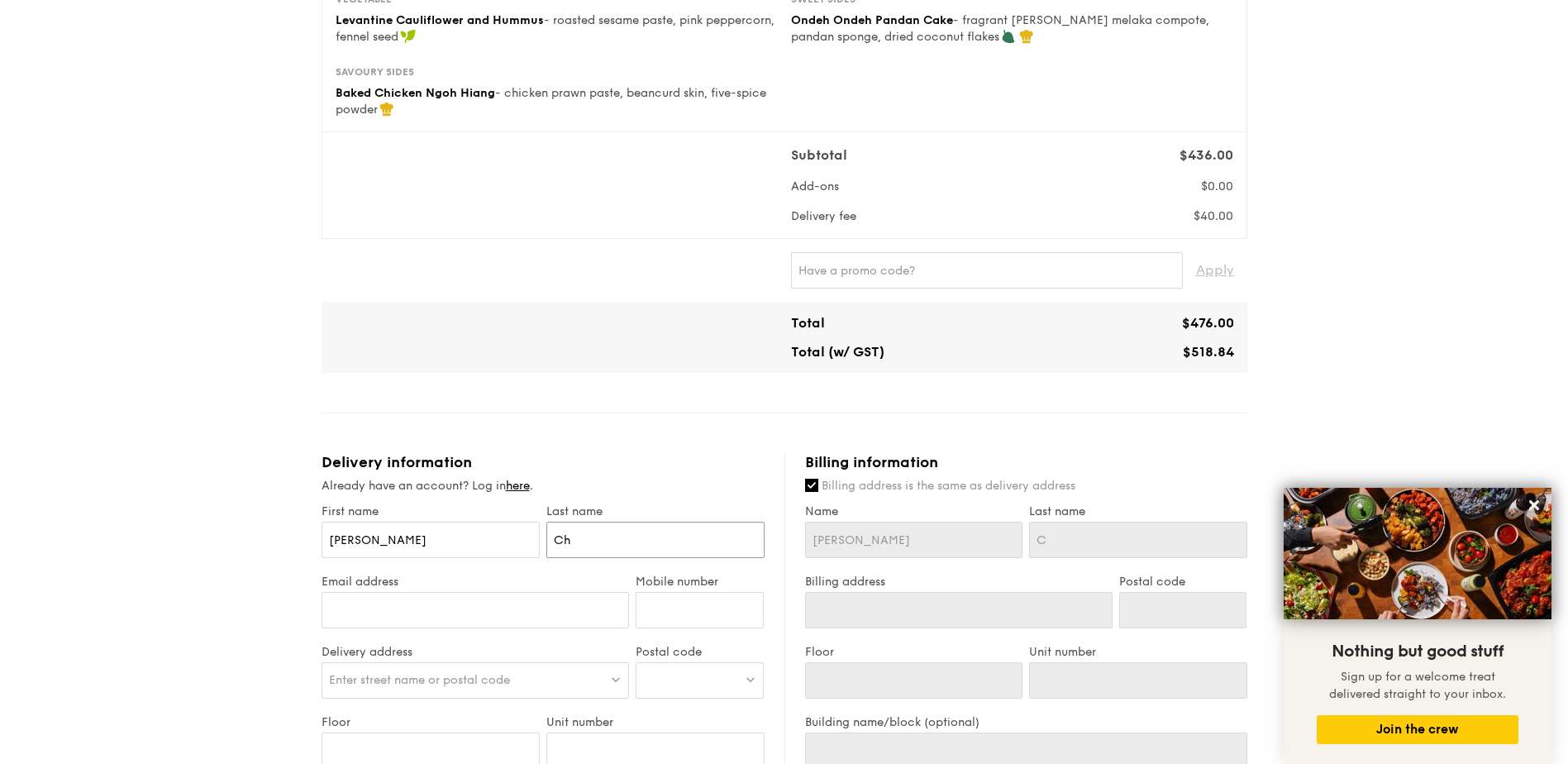
type input "Che"
type input "[PERSON_NAME]"
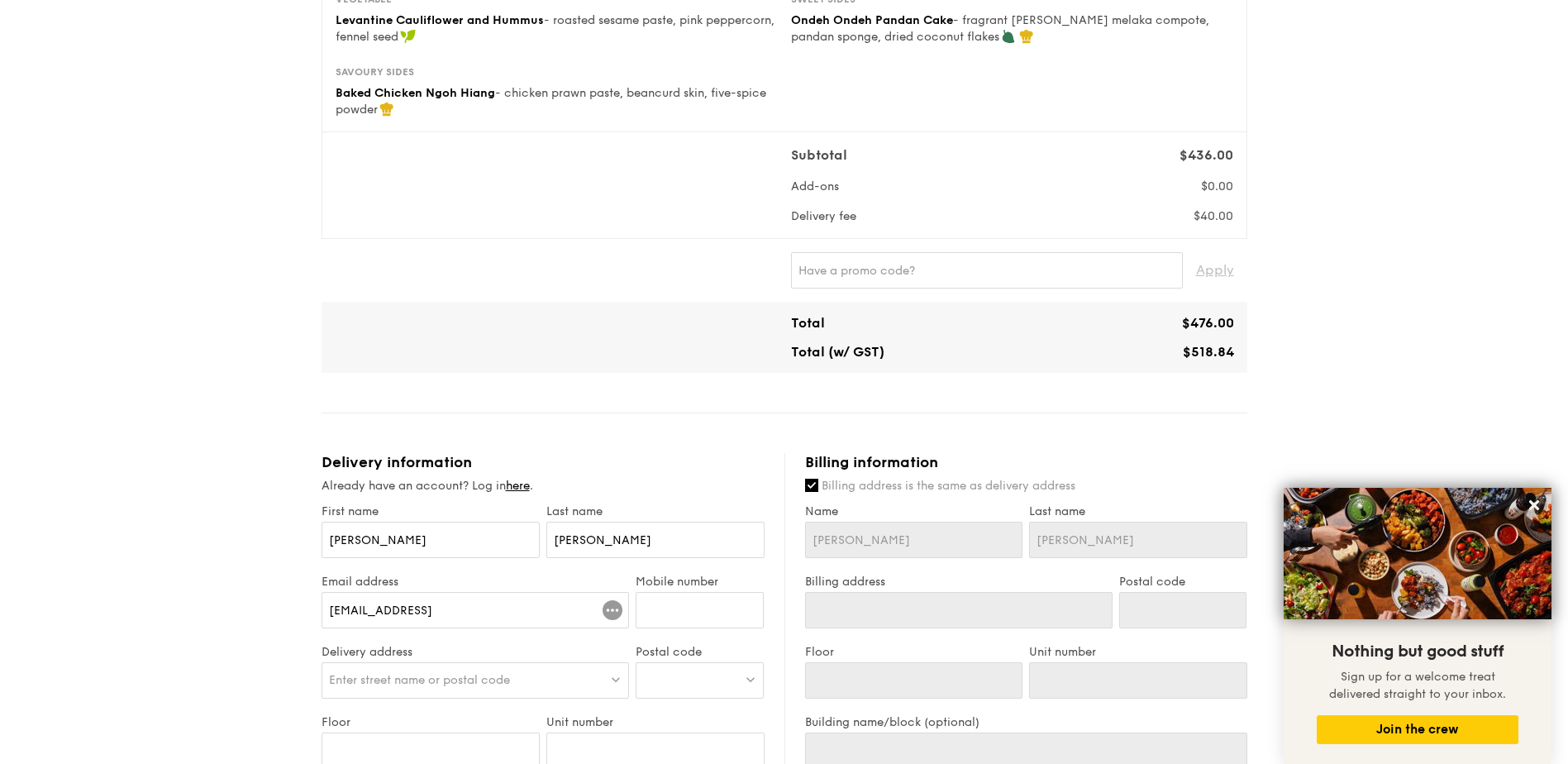
click at [472, 592] on input "[EMAIL_ADDRESS]" at bounding box center [476, 610] width 309 height 36
type input "[EMAIL_ADDRESS][DOMAIN_NAME]"
type input "97401664"
type input "[PERSON_NAME] Soo Sim [PERSON_NAME]"
type input "97401664"
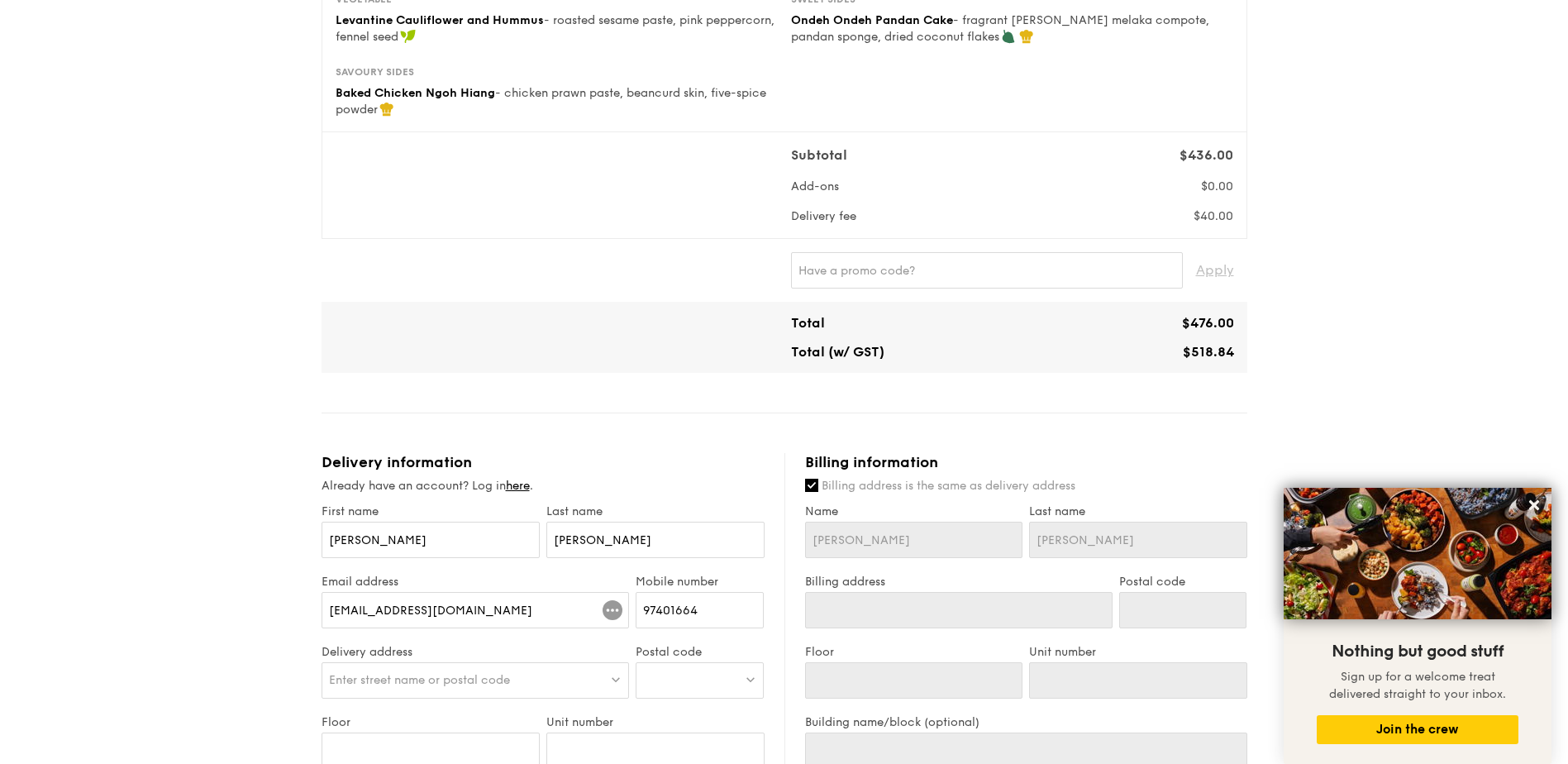
type input "[EMAIL_ADDRESS][DOMAIN_NAME]"
click at [492, 732] on input "Floor" at bounding box center [430, 750] width 218 height 36
radio input "true"
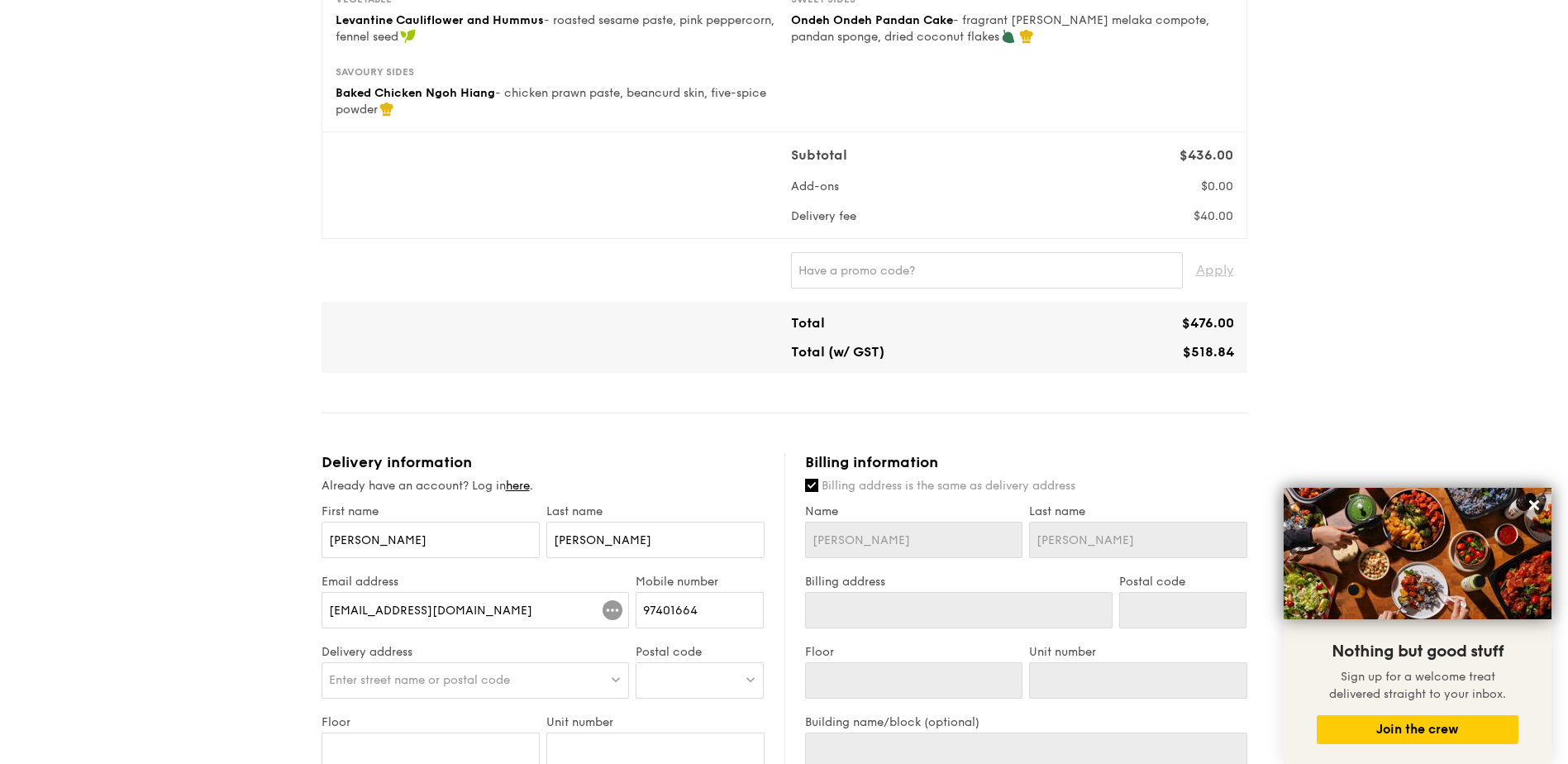
click at [518, 478] on link "here" at bounding box center [517, 485] width 24 height 14
